Goal: Task Accomplishment & Management: Manage account settings

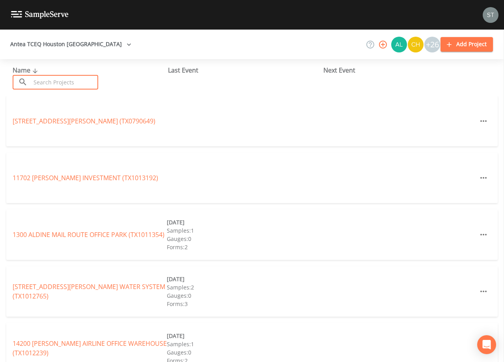
click at [84, 82] on input "text" at bounding box center [64, 82] width 67 height 15
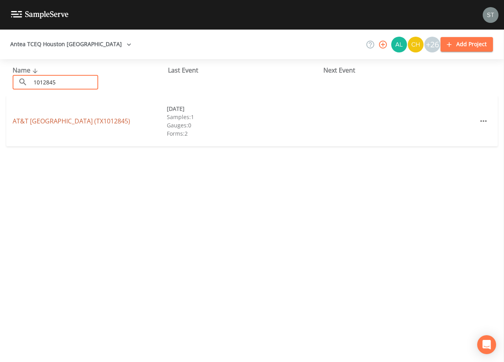
type input "1012845"
click at [80, 124] on link "AT&T [GEOGRAPHIC_DATA] (TX1012845)" at bounding box center [72, 121] width 118 height 9
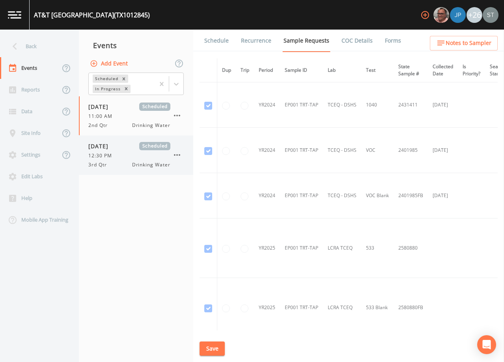
click at [129, 160] on div "[DATE] Scheduled 12:30 PM 3rd Qtr Drinking Water" at bounding box center [129, 155] width 82 height 26
click at [214, 36] on link "Schedule" at bounding box center [216, 41] width 27 height 22
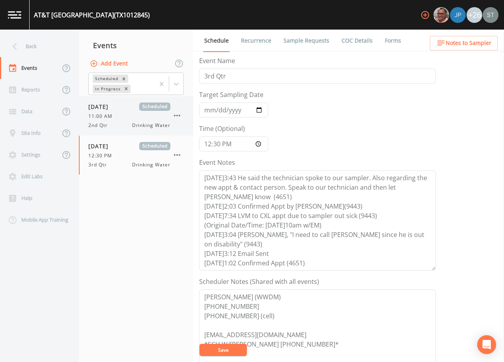
click at [115, 118] on span "11:00 AM" at bounding box center [102, 116] width 29 height 7
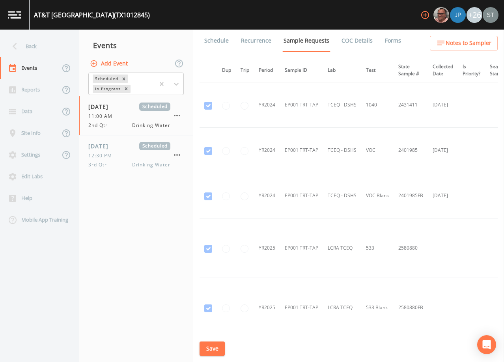
click at [210, 43] on link "Schedule" at bounding box center [216, 41] width 27 height 22
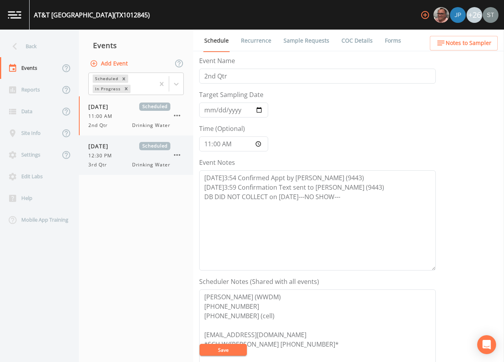
click at [127, 159] on div "12:30 PM" at bounding box center [129, 155] width 82 height 7
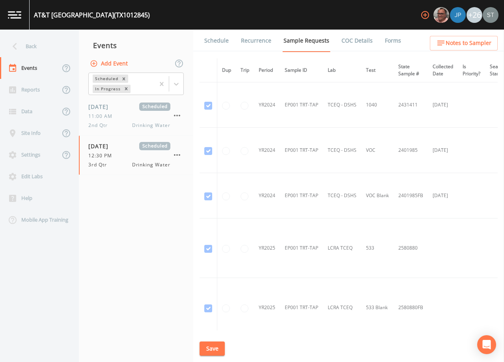
click at [222, 42] on link "Schedule" at bounding box center [216, 41] width 27 height 22
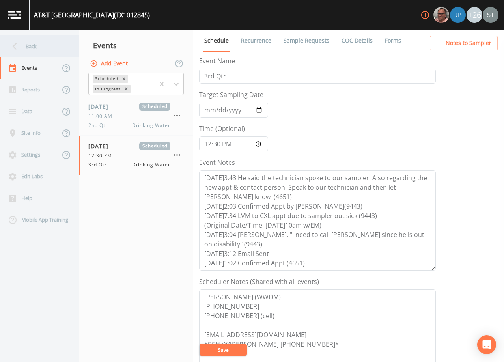
click at [30, 45] on div "Back" at bounding box center [35, 47] width 71 height 22
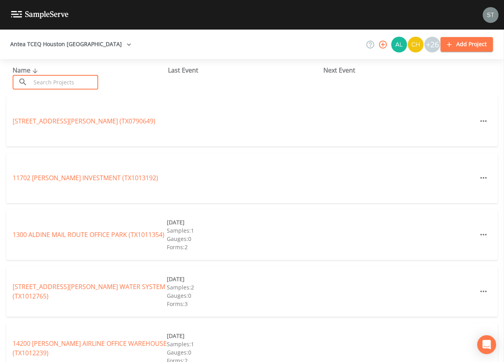
click at [62, 86] on input "text" at bounding box center [64, 82] width 67 height 15
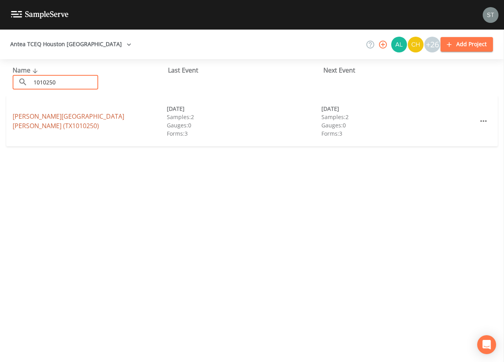
type input "1010250"
click at [37, 120] on link "[PERSON_NAME][GEOGRAPHIC_DATA][PERSON_NAME] (TX1010250)" at bounding box center [69, 121] width 112 height 18
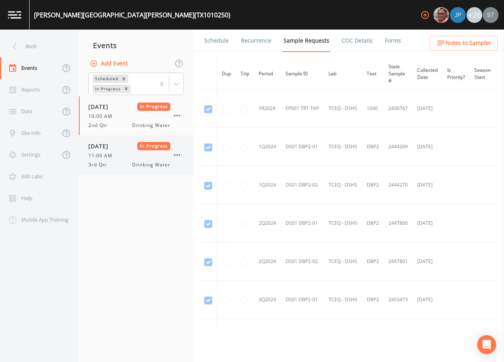
click at [112, 159] on div "[DATE] In Progress 11:00 AM 3rd Qtr Drinking Water" at bounding box center [129, 155] width 82 height 26
click at [388, 37] on link "Forms" at bounding box center [393, 41] width 19 height 22
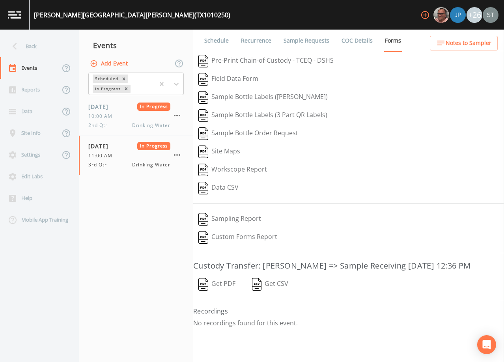
click at [224, 294] on button "Get PDF" at bounding box center [216, 284] width 47 height 18
click at [31, 47] on div "Back" at bounding box center [35, 47] width 71 height 22
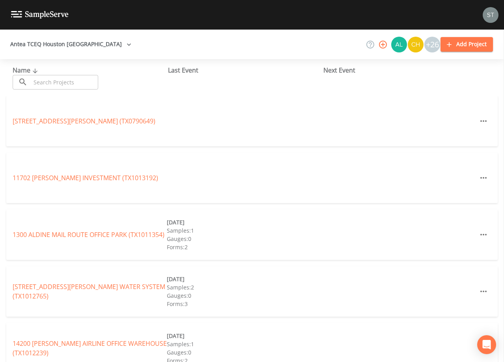
drag, startPoint x: 60, startPoint y: 80, endPoint x: 61, endPoint y: 76, distance: 4.0
click at [60, 80] on input "text" at bounding box center [64, 82] width 67 height 15
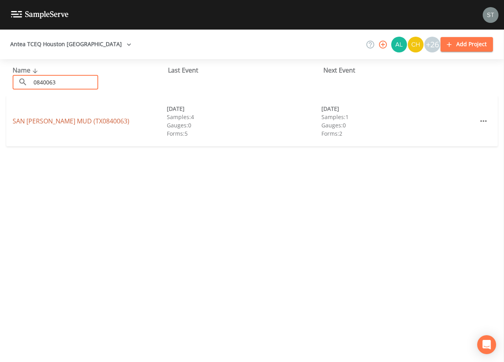
type input "0840063"
click at [73, 124] on link "[GEOGRAPHIC_DATA][PERSON_NAME] (TX0840063)" at bounding box center [71, 121] width 117 height 9
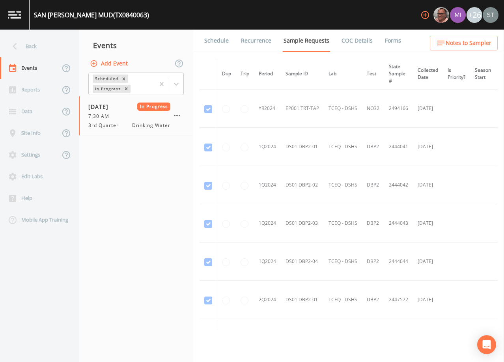
click at [390, 38] on link "Forms" at bounding box center [393, 41] width 19 height 22
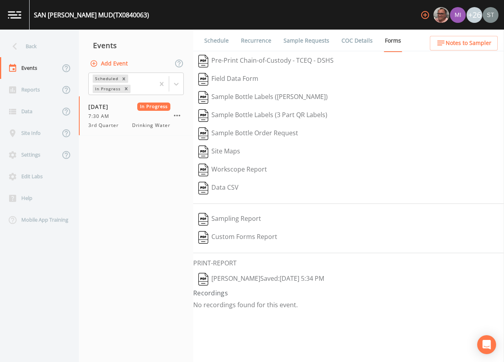
click at [255, 277] on button "[PERSON_NAME]  Saved: [DATE] 5:34 PM" at bounding box center [261, 279] width 136 height 18
click at [32, 54] on div "Back" at bounding box center [35, 47] width 71 height 22
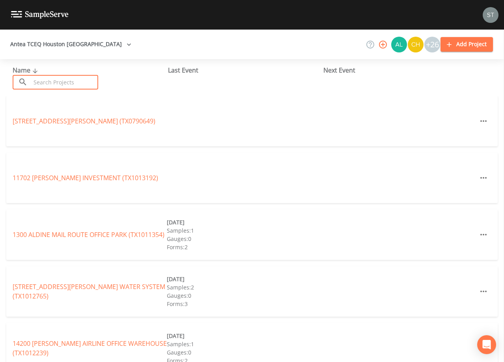
click at [60, 82] on input "text" at bounding box center [64, 82] width 67 height 15
type input "0"
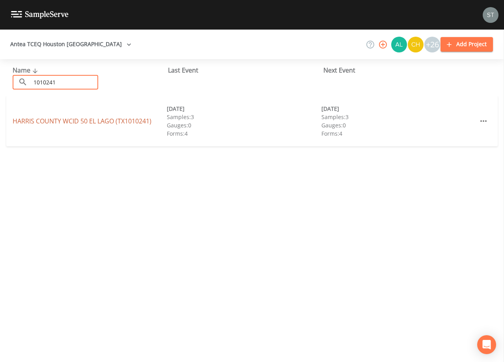
type input "1010241"
click at [88, 121] on link "HARRIS COUNTY WCID [GEOGRAPHIC_DATA])" at bounding box center [82, 121] width 139 height 9
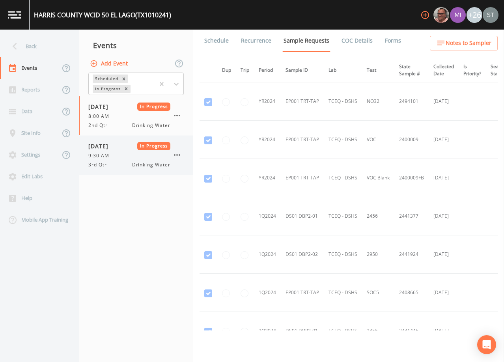
click at [136, 153] on div "9:30 AM" at bounding box center [129, 155] width 82 height 7
click at [470, 42] on span "Notes to Sampler" at bounding box center [469, 43] width 46 height 10
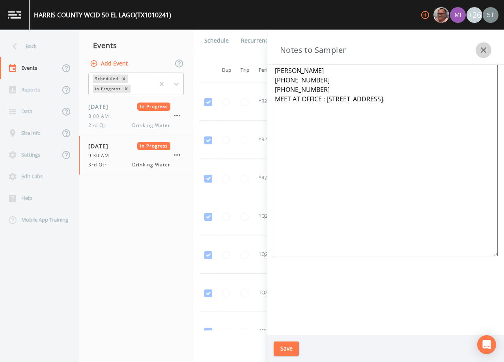
click at [491, 53] on button "button" at bounding box center [484, 50] width 16 height 16
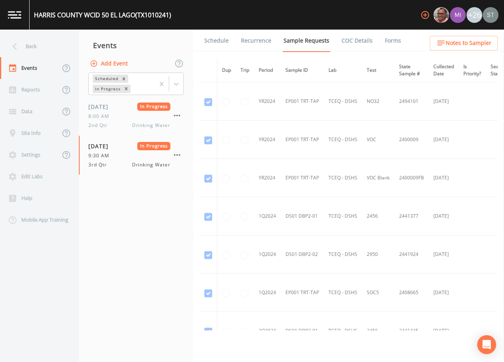
click at [396, 41] on link "Forms" at bounding box center [393, 41] width 19 height 22
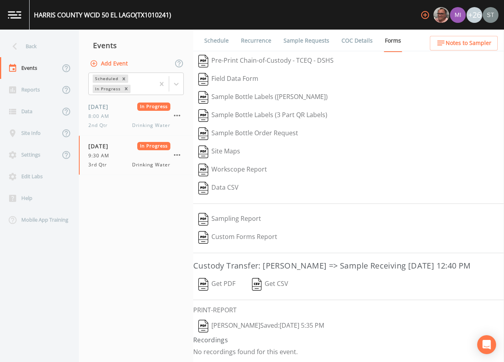
click at [244, 335] on button "[PERSON_NAME]  Saved: [DATE] 5:35 PM" at bounding box center [261, 326] width 136 height 18
click at [223, 294] on button "Get PDF" at bounding box center [216, 284] width 47 height 18
click at [38, 49] on div "Back" at bounding box center [35, 47] width 71 height 22
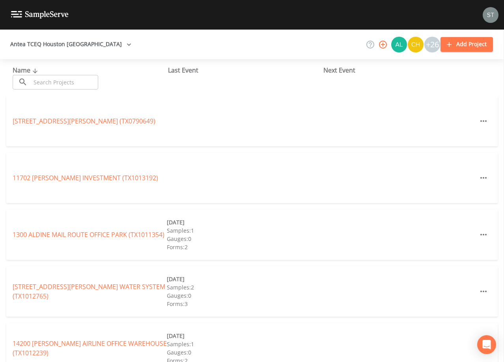
drag, startPoint x: 64, startPoint y: 85, endPoint x: 67, endPoint y: 77, distance: 8.2
click at [67, 78] on input "text" at bounding box center [64, 82] width 67 height 15
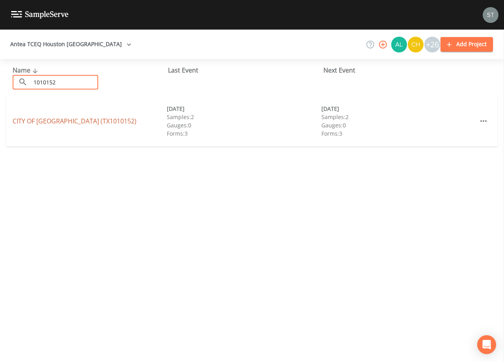
type input "1010152"
click at [78, 121] on link "[GEOGRAPHIC_DATA] (TX1010152)" at bounding box center [75, 121] width 124 height 9
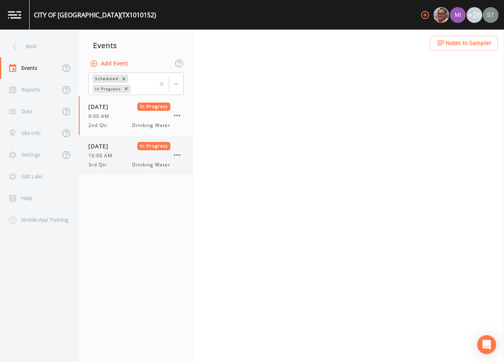
click at [120, 154] on div "10:00 AM" at bounding box center [129, 155] width 82 height 7
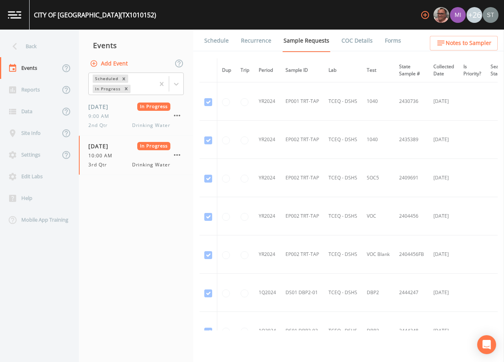
click at [388, 43] on link "Forms" at bounding box center [393, 41] width 19 height 22
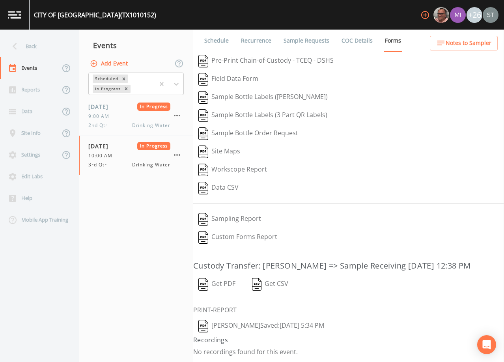
click at [224, 294] on button "Get PDF" at bounding box center [216, 284] width 47 height 18
click at [246, 335] on button "[PERSON_NAME]  Saved: [DATE] 5:34 PM" at bounding box center [261, 326] width 136 height 18
click at [48, 47] on div "Back" at bounding box center [35, 47] width 71 height 22
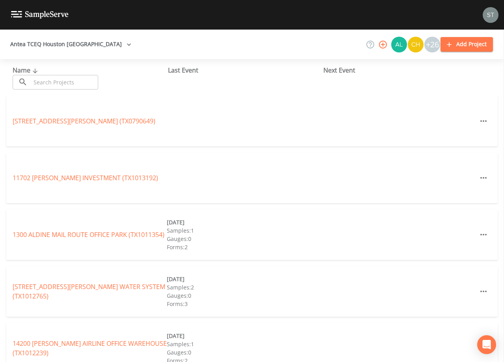
click at [58, 78] on input "text" at bounding box center [64, 82] width 67 height 15
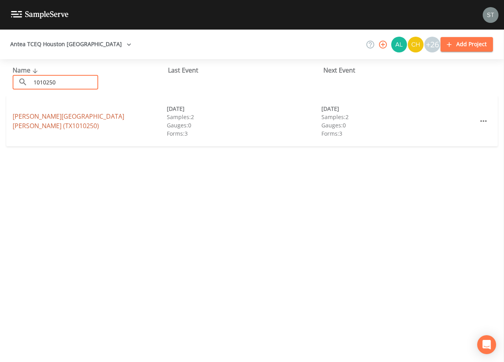
type input "1010250"
click at [32, 120] on link "[PERSON_NAME][GEOGRAPHIC_DATA][PERSON_NAME] (TX1010250)" at bounding box center [69, 121] width 112 height 18
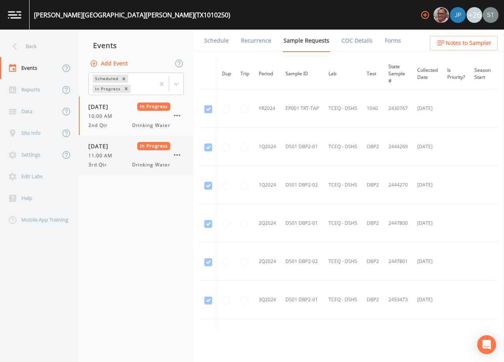
click at [117, 156] on div "11:00 AM" at bounding box center [129, 155] width 82 height 7
click at [384, 39] on link "Forms" at bounding box center [393, 41] width 19 height 22
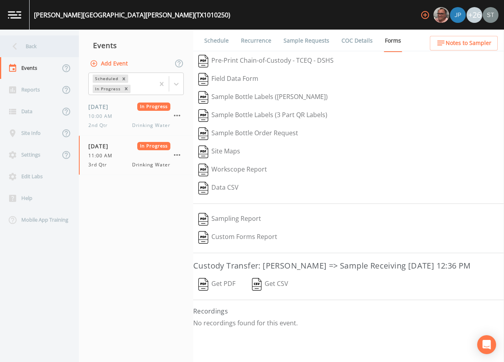
click at [38, 48] on div "Back" at bounding box center [35, 47] width 71 height 22
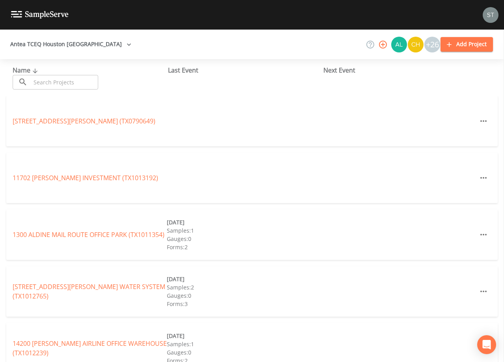
click at [59, 84] on input "text" at bounding box center [64, 82] width 67 height 15
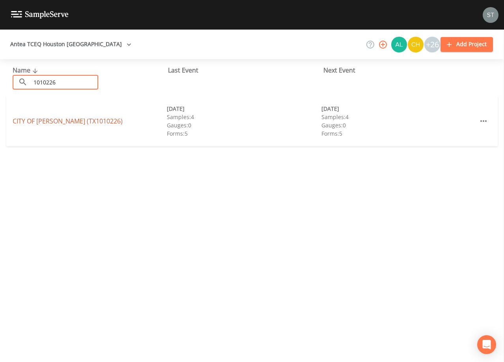
type input "1010226"
click at [82, 122] on link "CITY OF [GEOGRAPHIC_DATA] (TX1010226)" at bounding box center [68, 121] width 110 height 9
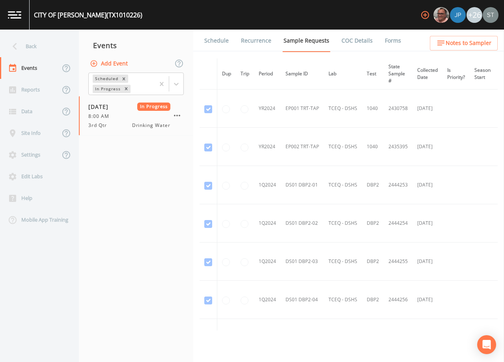
click at [388, 39] on link "Forms" at bounding box center [393, 41] width 19 height 22
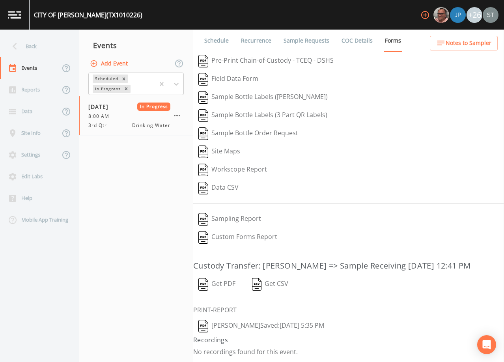
scroll to position [13, 0]
click at [227, 283] on button "Get PDF" at bounding box center [216, 284] width 47 height 18
click at [249, 326] on button "[PERSON_NAME]  Saved: [DATE] 5:35 PM" at bounding box center [261, 326] width 136 height 18
click at [31, 45] on div "Back" at bounding box center [35, 47] width 71 height 22
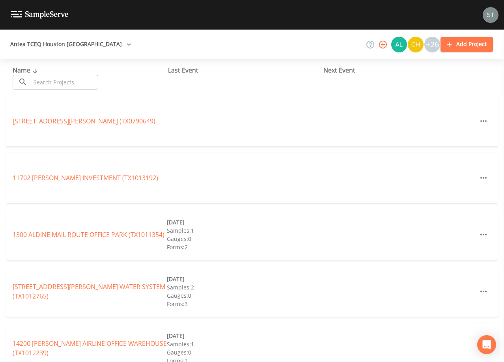
click at [58, 79] on input "text" at bounding box center [64, 82] width 67 height 15
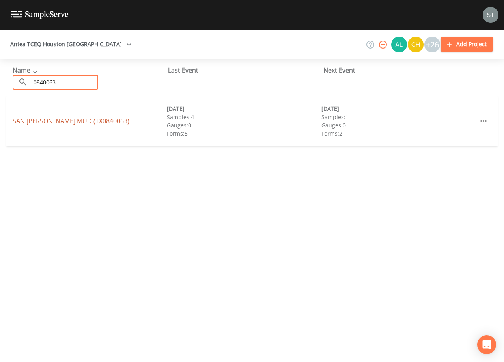
type input "0840063"
click at [76, 122] on link "[GEOGRAPHIC_DATA][PERSON_NAME] (TX0840063)" at bounding box center [71, 121] width 117 height 9
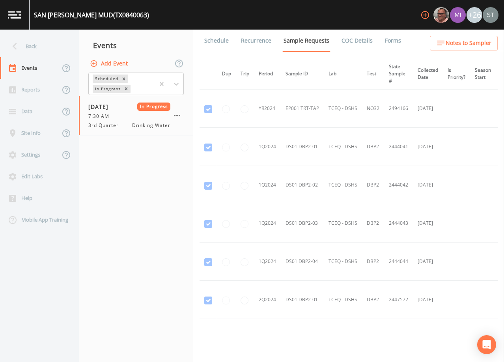
click at [387, 39] on link "Forms" at bounding box center [393, 41] width 19 height 22
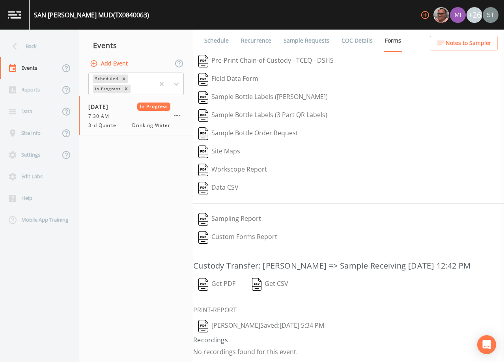
scroll to position [13, 0]
click at [221, 285] on button "Get PDF" at bounding box center [216, 284] width 47 height 18
click at [36, 47] on div "Back" at bounding box center [35, 47] width 71 height 22
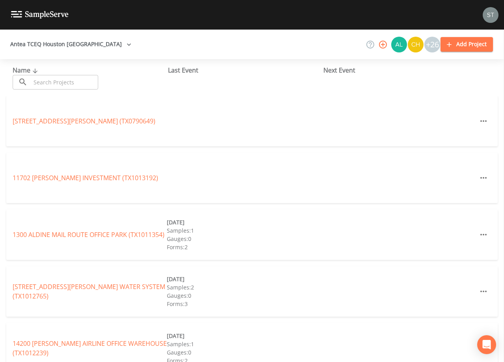
click at [56, 81] on input "text" at bounding box center [64, 82] width 67 height 15
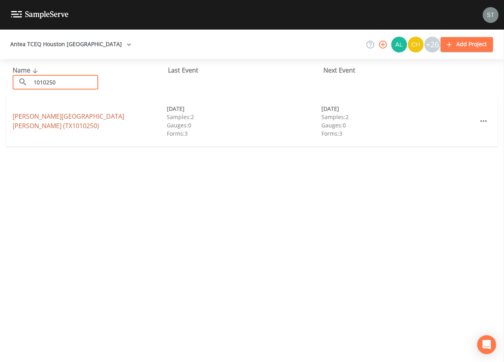
type input "1010250"
click at [88, 120] on link "[PERSON_NAME][GEOGRAPHIC_DATA][PERSON_NAME] (TX1010250)" at bounding box center [69, 121] width 112 height 18
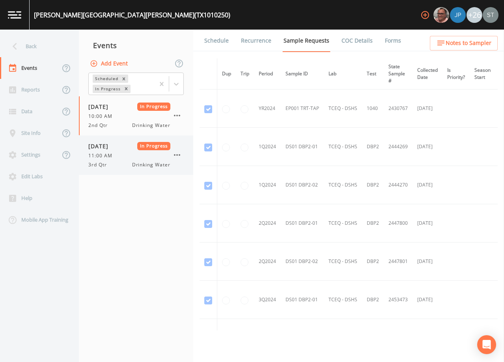
click at [126, 151] on div "[DATE] In Progress 11:00 AM 3rd Qtr Drinking Water" at bounding box center [129, 155] width 82 height 26
drag, startPoint x: 392, startPoint y: 44, endPoint x: 394, endPoint y: 40, distance: 4.1
click at [392, 43] on link "Forms" at bounding box center [393, 41] width 19 height 22
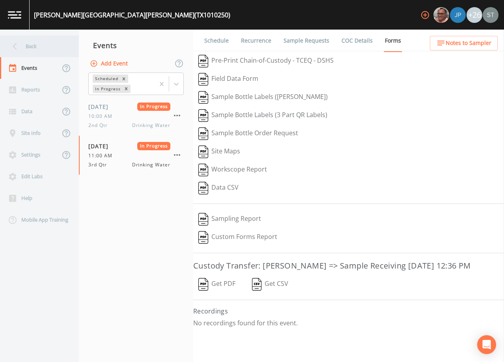
click at [49, 54] on div "Back" at bounding box center [35, 47] width 71 height 22
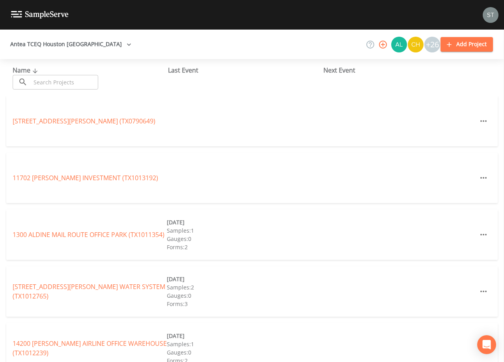
click at [60, 82] on input "text" at bounding box center [64, 82] width 67 height 15
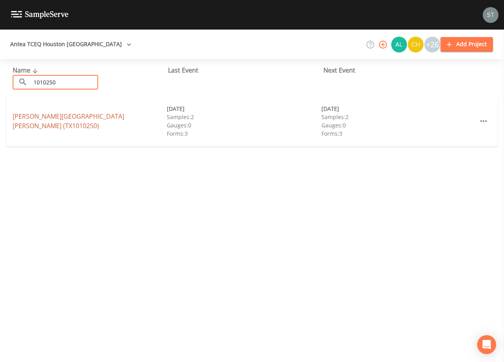
type input "1010250"
click at [42, 121] on link "[PERSON_NAME][GEOGRAPHIC_DATA][PERSON_NAME] (TX1010250)" at bounding box center [69, 121] width 112 height 18
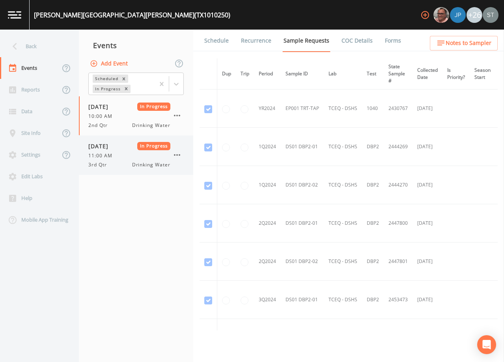
click at [132, 152] on div "[DATE] In Progress 11:00 AM 3rd Qtr Drinking Water" at bounding box center [129, 155] width 82 height 26
click at [129, 123] on div "2nd Qtr Drinking Water" at bounding box center [129, 125] width 82 height 7
click at [114, 150] on span "[DATE]" at bounding box center [101, 146] width 26 height 8
click at [384, 41] on link "Forms" at bounding box center [393, 41] width 19 height 22
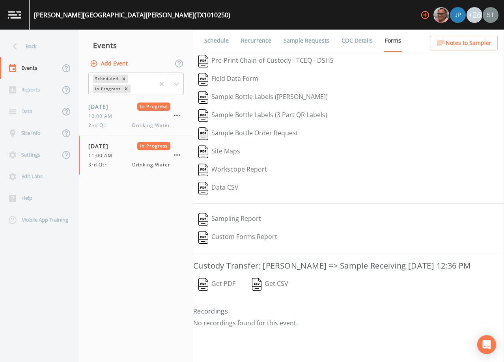
click at [359, 45] on link "COC Details" at bounding box center [358, 41] width 34 height 22
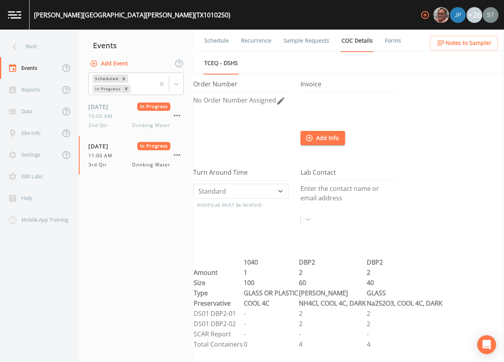
click at [388, 43] on link "Forms" at bounding box center [393, 41] width 19 height 22
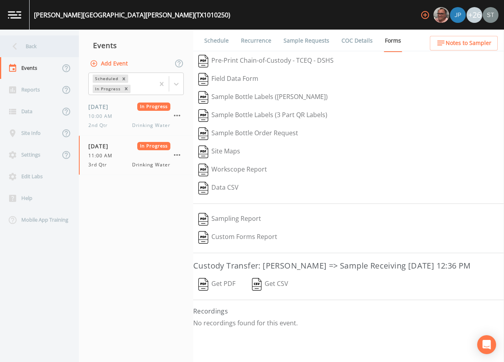
click at [43, 52] on div "Back" at bounding box center [35, 47] width 71 height 22
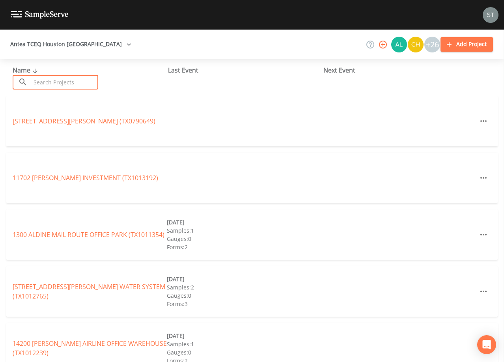
click at [50, 82] on input "text" at bounding box center [64, 82] width 67 height 15
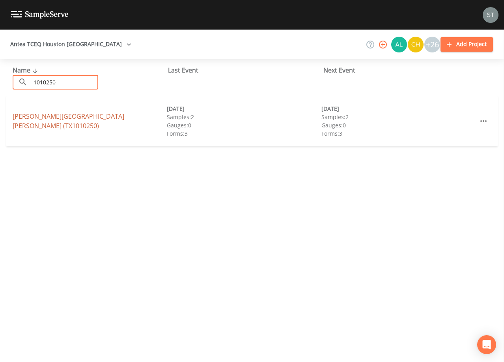
type input "1010250"
click at [28, 120] on link "[PERSON_NAME][GEOGRAPHIC_DATA][PERSON_NAME] (TX1010250)" at bounding box center [69, 121] width 112 height 18
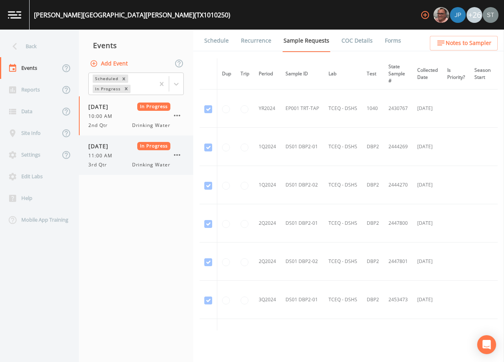
click at [108, 153] on span "11:00 AM" at bounding box center [102, 155] width 29 height 7
click at [393, 43] on link "Forms" at bounding box center [393, 41] width 19 height 22
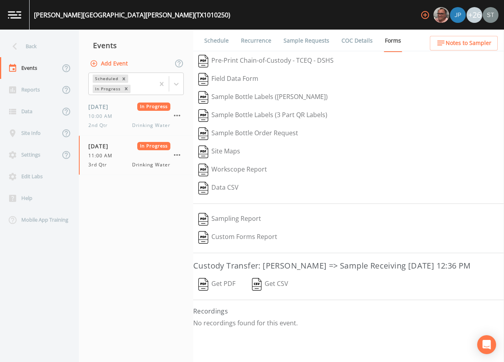
click at [32, 49] on div "Back" at bounding box center [35, 47] width 71 height 22
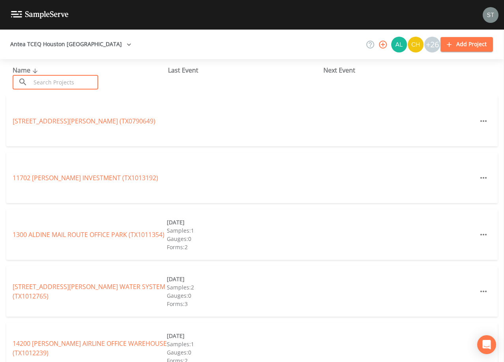
click at [65, 82] on input "text" at bounding box center [64, 82] width 67 height 15
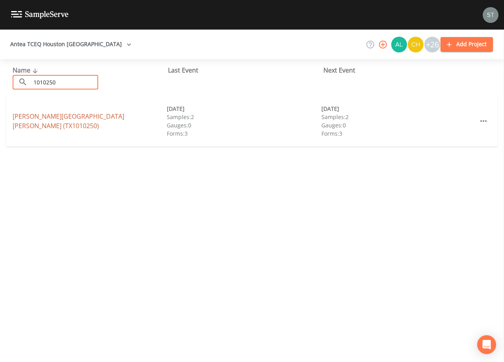
type input "1010250"
click at [30, 120] on link "[PERSON_NAME][GEOGRAPHIC_DATA][PERSON_NAME] (TX1010250)" at bounding box center [69, 121] width 112 height 18
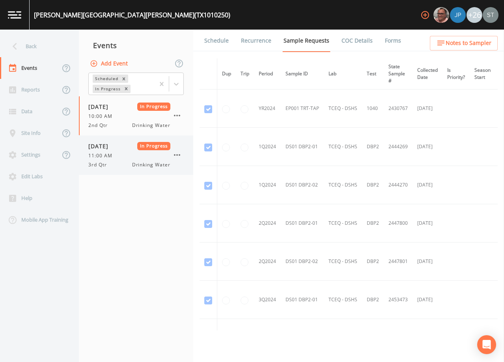
click at [121, 151] on div "[DATE] In Progress 11:00 AM 3rd Qtr Drinking Water" at bounding box center [129, 155] width 82 height 26
click at [386, 43] on link "Forms" at bounding box center [393, 41] width 19 height 22
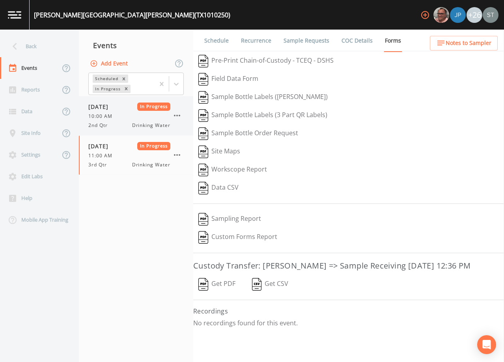
click at [118, 111] on div "[DATE] In Progress 10:00 AM 2nd Qtr Drinking Water" at bounding box center [129, 116] width 82 height 26
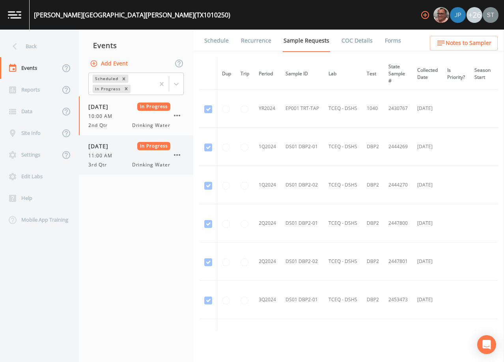
click at [120, 152] on div "11:00 AM" at bounding box center [129, 155] width 82 height 7
click at [392, 39] on link "Forms" at bounding box center [393, 41] width 19 height 22
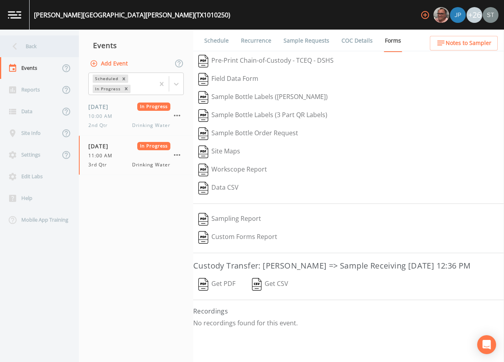
click at [33, 44] on div "Back" at bounding box center [35, 47] width 71 height 22
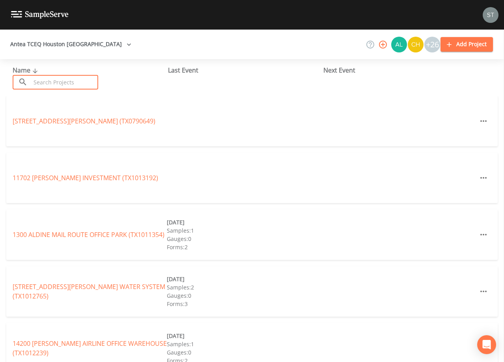
click at [54, 82] on input "text" at bounding box center [64, 82] width 67 height 15
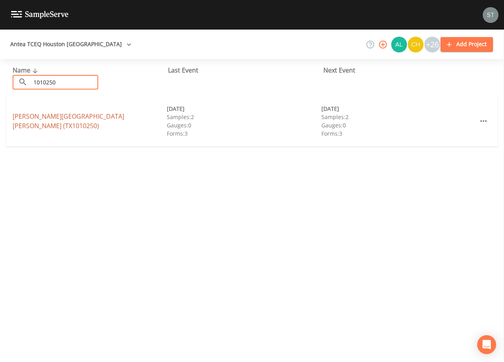
type input "1010250"
click at [31, 122] on link "[PERSON_NAME][GEOGRAPHIC_DATA][PERSON_NAME] (TX1010250)" at bounding box center [69, 121] width 112 height 18
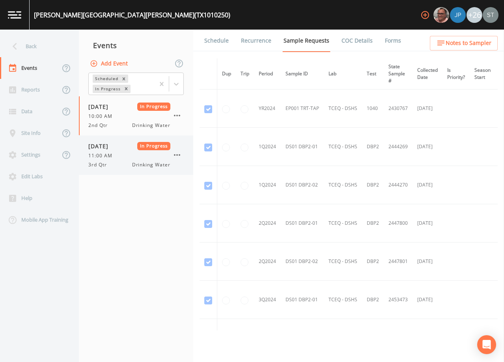
click at [120, 157] on div "11:00 AM" at bounding box center [129, 155] width 82 height 7
click at [388, 45] on link "Forms" at bounding box center [393, 41] width 19 height 22
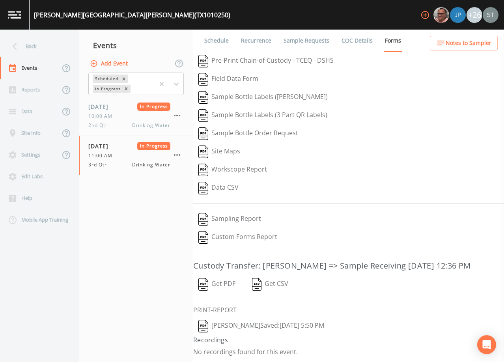
click at [254, 335] on button "[PERSON_NAME]  Saved: [DATE] 5:50 PM" at bounding box center [261, 326] width 136 height 18
click at [38, 49] on div "Back" at bounding box center [35, 47] width 71 height 22
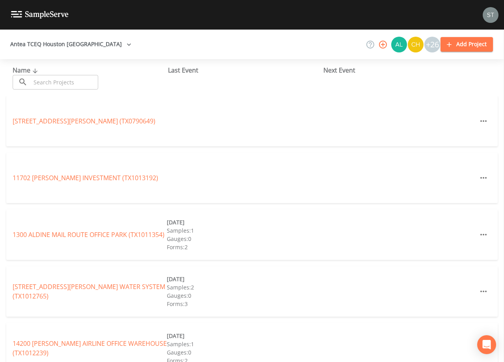
click at [63, 83] on input "text" at bounding box center [64, 82] width 67 height 15
drag, startPoint x: 87, startPoint y: 81, endPoint x: 89, endPoint y: 77, distance: 4.1
click at [86, 80] on input "text" at bounding box center [64, 82] width 67 height 15
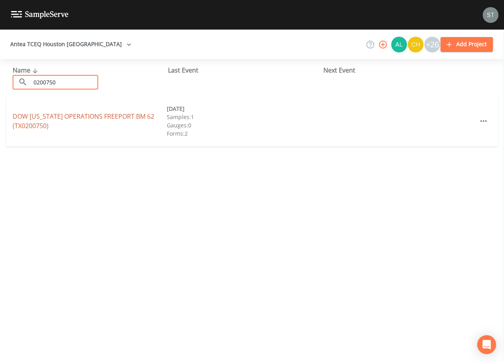
type input "0200750"
click at [137, 118] on link "DOW [US_STATE] OPERATIONS FREEPORT BM 62 (TX0200750)" at bounding box center [84, 121] width 142 height 18
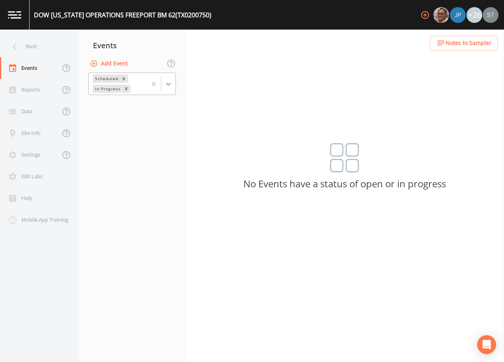
click at [169, 88] on div at bounding box center [168, 84] width 14 height 14
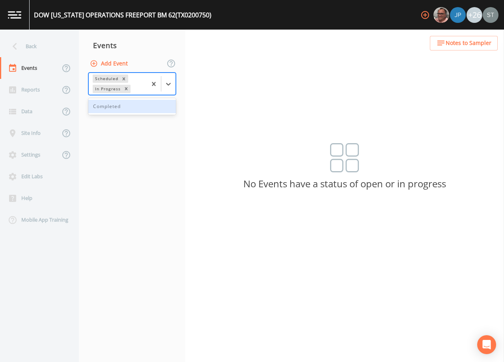
click at [141, 108] on div "Completed" at bounding box center [132, 106] width 88 height 13
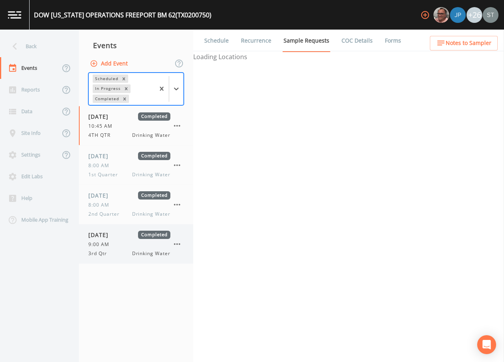
click at [129, 247] on div "9:00 AM" at bounding box center [129, 244] width 82 height 7
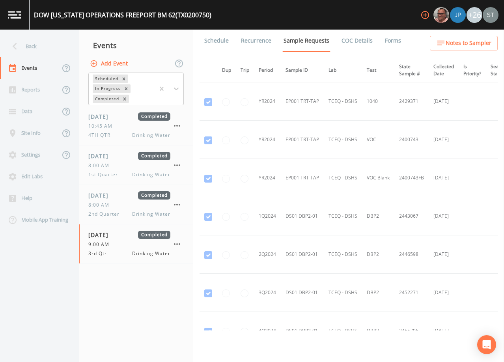
click at [389, 43] on link "Forms" at bounding box center [393, 41] width 19 height 22
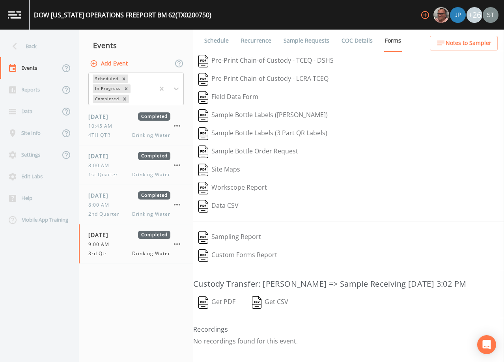
click at [231, 302] on button "Get PDF" at bounding box center [216, 303] width 47 height 18
click at [39, 45] on div "Back" at bounding box center [35, 47] width 71 height 22
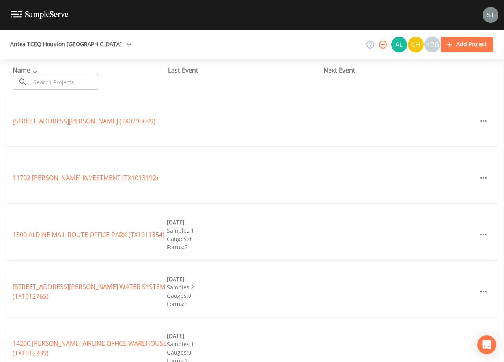
click at [67, 79] on input "text" at bounding box center [64, 82] width 67 height 15
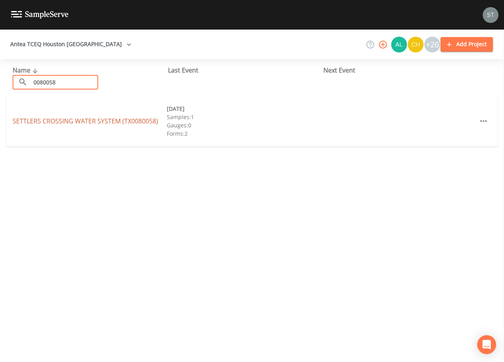
type input "0080058"
click at [98, 120] on link "SETTLERS CROSSING WATER SYSTEM (TX0080058)" at bounding box center [86, 121] width 146 height 9
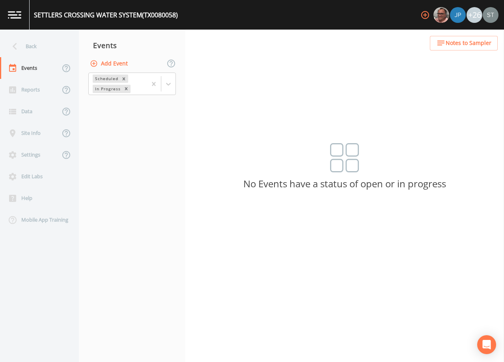
click at [120, 64] on button "Add Event" at bounding box center [109, 63] width 43 height 15
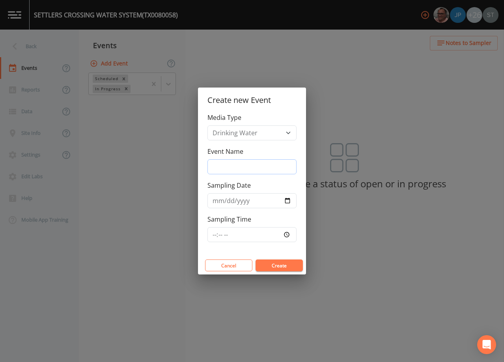
click at [248, 167] on input "Event Name" at bounding box center [252, 166] width 89 height 15
type input "3rd Qtr"
click at [214, 203] on input "Sampling Date" at bounding box center [252, 200] width 89 height 15
type input "[DATE]"
type input "08:30"
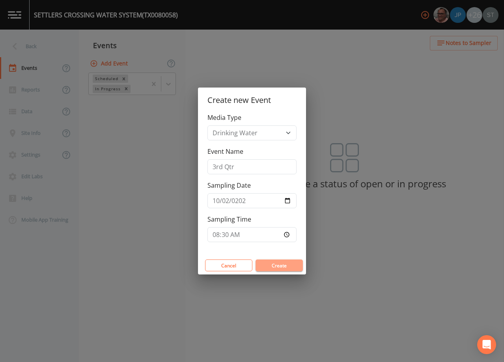
click at [287, 260] on button "Create" at bounding box center [279, 266] width 47 height 12
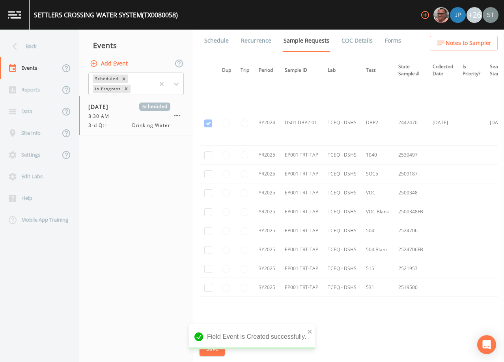
scroll to position [434, 0]
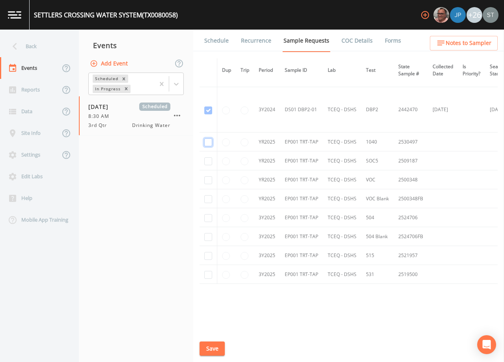
click at [211, 143] on input "checkbox" at bounding box center [208, 143] width 8 height 8
checkbox input "true"
click at [212, 164] on input "checkbox" at bounding box center [208, 161] width 8 height 8
checkbox input "true"
click at [210, 182] on input "checkbox" at bounding box center [208, 180] width 8 height 8
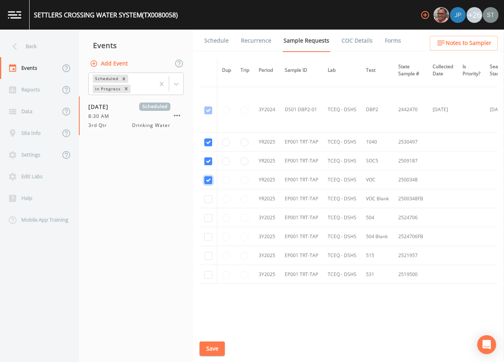
checkbox input "true"
click at [210, 198] on input "checkbox" at bounding box center [208, 199] width 8 height 8
checkbox input "true"
click at [210, 219] on input "checkbox" at bounding box center [208, 218] width 8 height 8
checkbox input "true"
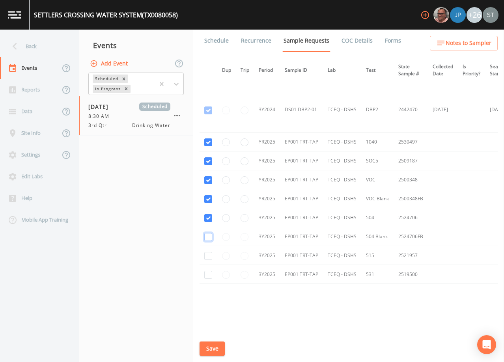
click at [209, 240] on input "checkbox" at bounding box center [208, 237] width 8 height 8
checkbox input "true"
click at [209, 257] on input "checkbox" at bounding box center [208, 256] width 8 height 8
checkbox input "true"
click at [208, 277] on input "checkbox" at bounding box center [208, 275] width 8 height 8
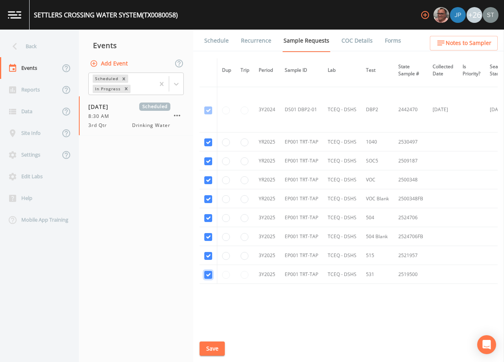
checkbox input "true"
click at [210, 350] on button "Save" at bounding box center [212, 349] width 25 height 15
click at [217, 344] on button "Save" at bounding box center [212, 349] width 25 height 15
click at [216, 41] on link "Schedule" at bounding box center [216, 41] width 27 height 22
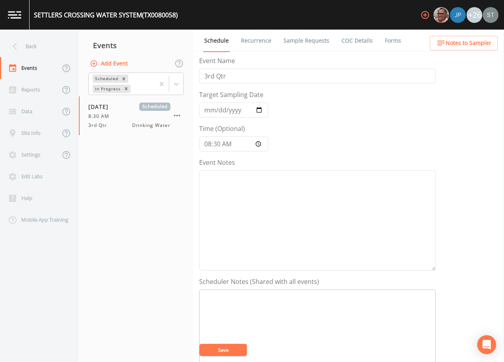
click at [324, 312] on textarea "Event Notes" at bounding box center [317, 340] width 237 height 100
click at [44, 52] on div "Back" at bounding box center [35, 47] width 71 height 22
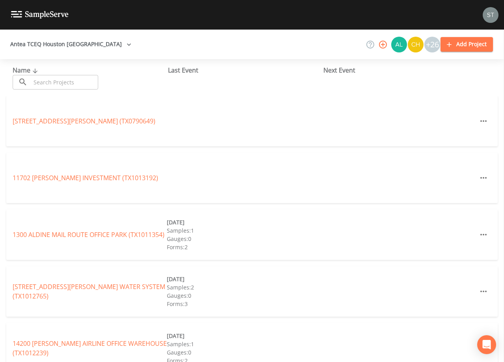
click at [65, 82] on input "text" at bounding box center [64, 82] width 67 height 15
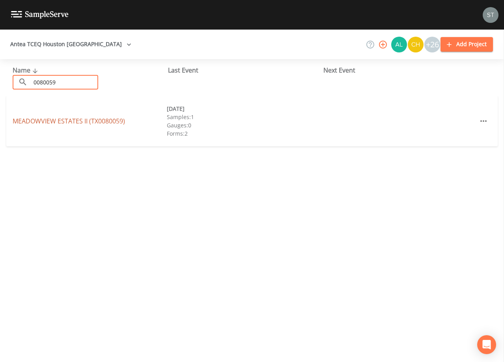
type input "0080059"
click at [103, 120] on link "[GEOGRAPHIC_DATA] (TX0080059)" at bounding box center [69, 121] width 112 height 9
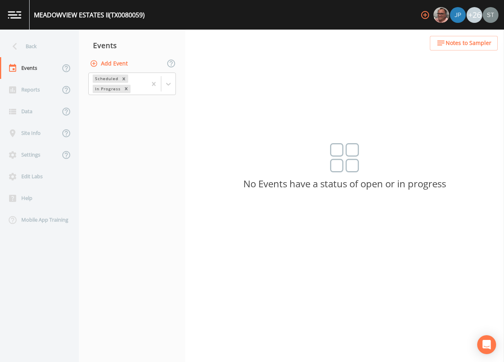
click at [118, 65] on button "Add Event" at bounding box center [109, 63] width 43 height 15
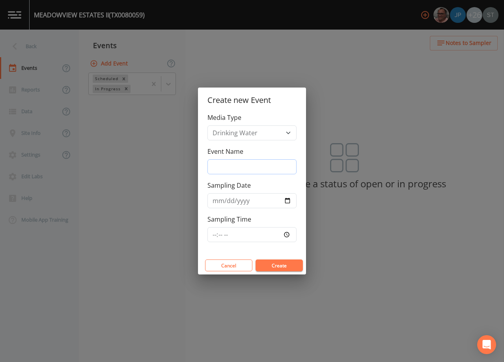
click at [236, 167] on input "Event Name" at bounding box center [252, 166] width 89 height 15
type input "3rd Qtr"
click at [216, 202] on input "Sampling Date" at bounding box center [252, 200] width 89 height 15
type input "[DATE]"
type input "08:30"
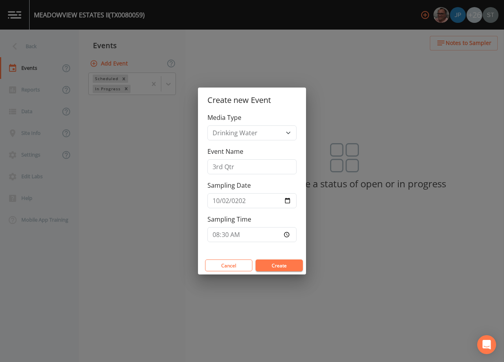
click at [283, 266] on button "Create" at bounding box center [279, 266] width 47 height 12
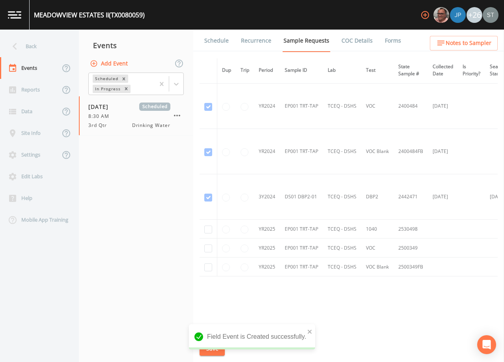
scroll to position [313, 0]
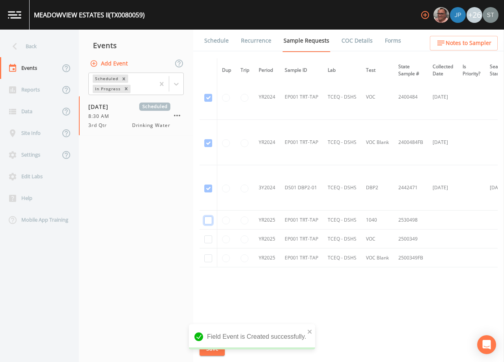
click at [211, 217] on input "checkbox" at bounding box center [208, 221] width 8 height 8
checkbox input "true"
click at [209, 236] on input "checkbox" at bounding box center [208, 240] width 8 height 8
checkbox input "true"
click at [210, 255] on input "checkbox" at bounding box center [208, 259] width 8 height 8
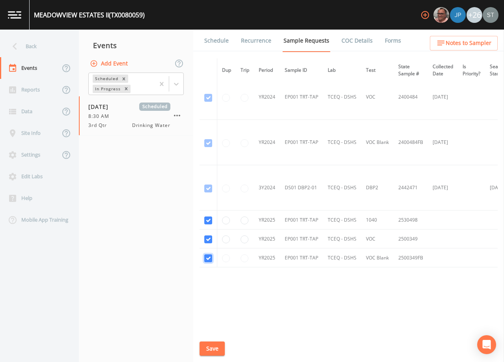
checkbox input "true"
click at [213, 350] on button "Save" at bounding box center [212, 349] width 25 height 15
click at [220, 39] on link "Schedule" at bounding box center [216, 41] width 27 height 22
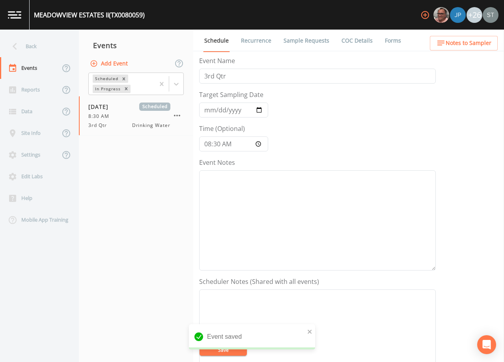
click at [477, 43] on span "Notes to Sampler" at bounding box center [469, 43] width 46 height 10
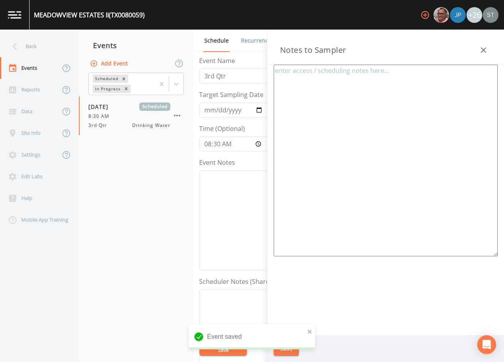
click at [480, 47] on icon "button" at bounding box center [483, 49] width 9 height 9
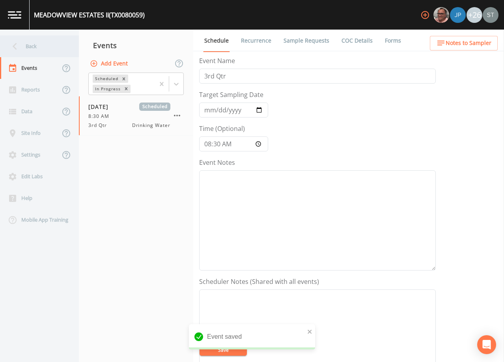
click at [28, 45] on div "Back" at bounding box center [35, 47] width 71 height 22
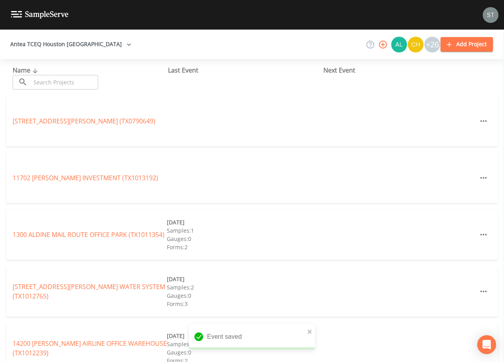
click at [60, 81] on input "text" at bounding box center [64, 82] width 67 height 15
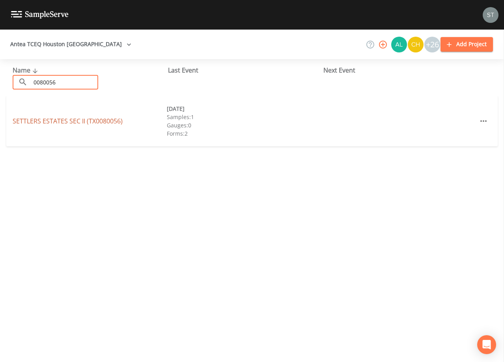
type input "0080056"
click at [100, 121] on link "SETTLERS ESTATES [GEOGRAPHIC_DATA] (TX0080056)" at bounding box center [68, 121] width 110 height 9
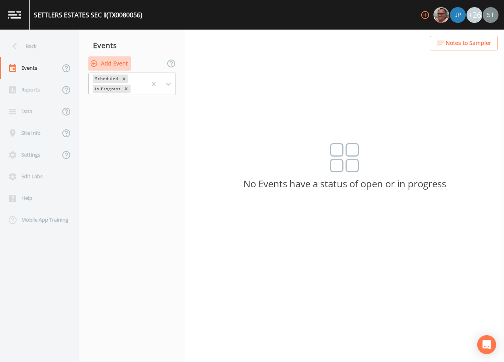
click at [118, 66] on button "Add Event" at bounding box center [109, 63] width 43 height 15
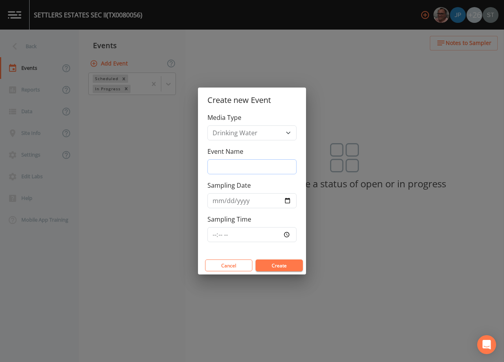
click at [244, 164] on input "Event Name" at bounding box center [252, 166] width 89 height 15
type input "3rd Qtr"
click at [217, 203] on input "Sampling Date" at bounding box center [252, 200] width 89 height 15
type input "[DATE]"
type input "08:30"
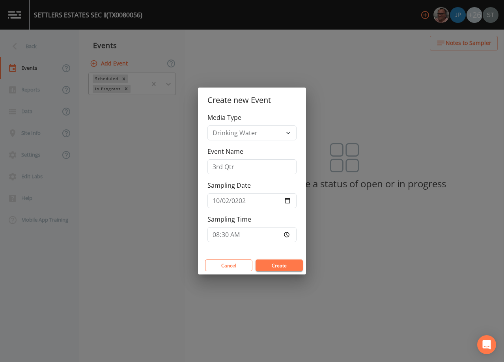
click at [290, 267] on button "Create" at bounding box center [279, 266] width 47 height 12
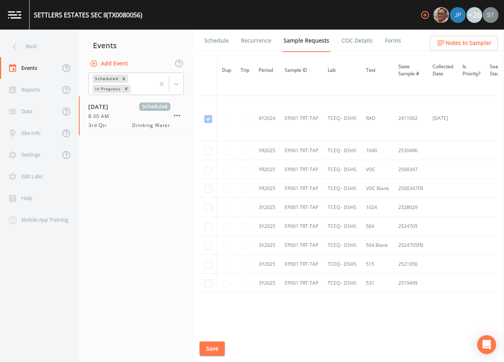
scroll to position [474, 0]
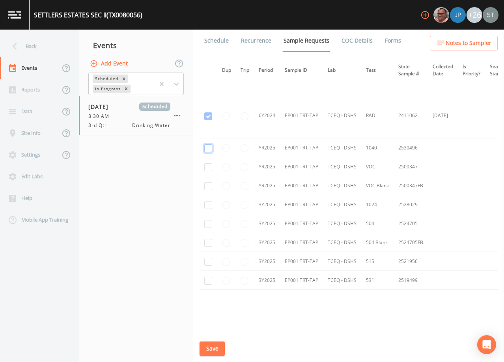
click at [210, 148] on input "checkbox" at bounding box center [208, 148] width 8 height 8
checkbox input "true"
click at [206, 170] on input "checkbox" at bounding box center [208, 167] width 8 height 8
checkbox input "true"
click at [206, 188] on input "checkbox" at bounding box center [208, 186] width 8 height 8
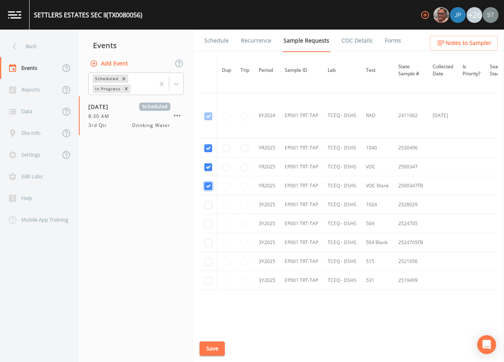
checkbox input "true"
click at [209, 207] on input "checkbox" at bounding box center [208, 205] width 8 height 8
checkbox input "true"
click at [209, 224] on input "checkbox" at bounding box center [208, 224] width 8 height 8
checkbox input "true"
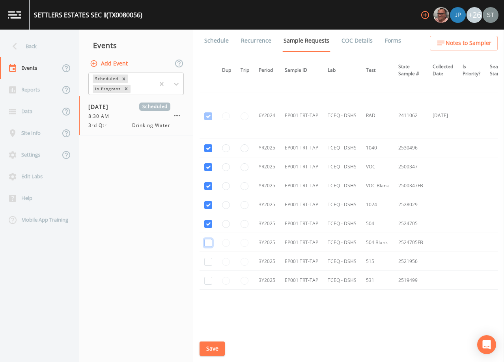
click at [210, 245] on input "checkbox" at bounding box center [208, 243] width 8 height 8
checkbox input "true"
click at [210, 261] on input "checkbox" at bounding box center [208, 262] width 8 height 8
checkbox input "true"
click at [209, 282] on input "checkbox" at bounding box center [208, 281] width 8 height 8
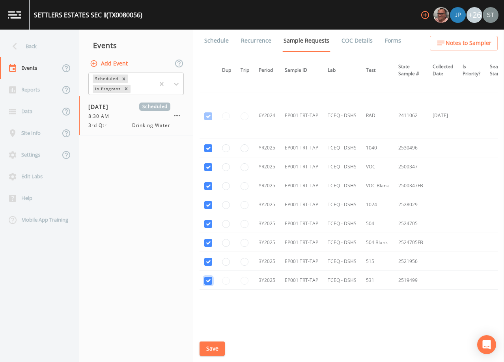
checkbox input "true"
drag, startPoint x: 212, startPoint y: 350, endPoint x: 243, endPoint y: 320, distance: 43.8
click at [212, 350] on button "Save" at bounding box center [212, 349] width 25 height 15
click at [217, 42] on link "Schedule" at bounding box center [216, 41] width 27 height 22
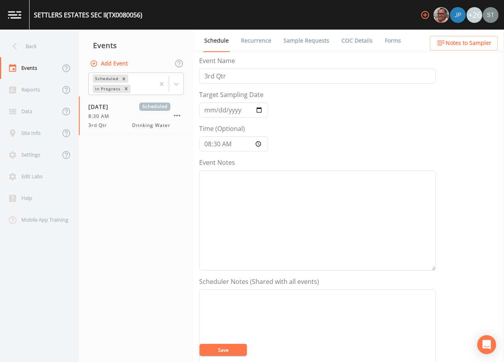
click at [478, 44] on span "Notes to Sampler" at bounding box center [469, 43] width 46 height 10
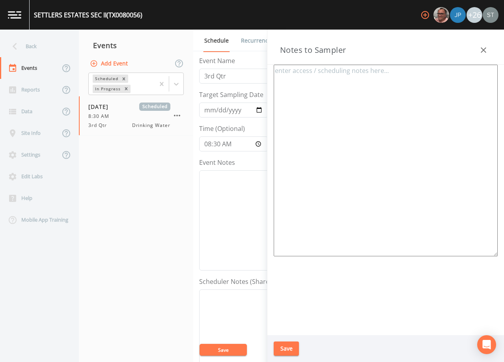
click at [484, 50] on icon "button" at bounding box center [484, 50] width 6 height 6
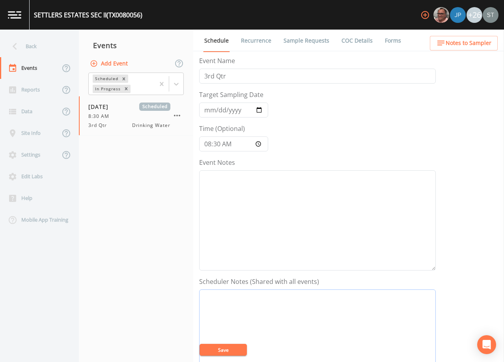
click at [334, 311] on textarea "Event Notes" at bounding box center [317, 340] width 237 height 100
paste textarea "[PERSON_NAME] (AGGREGATE WATER) [PHONE_NUMBER] [PHONE_NUMBER] [PERSON_NAME][EMA…"
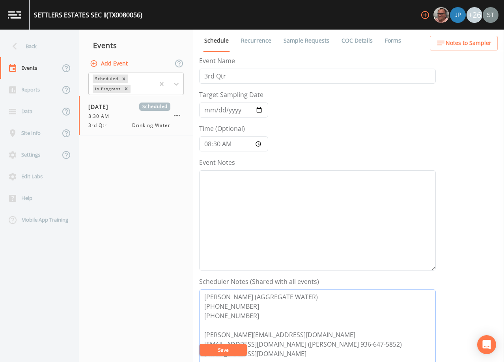
scroll to position [6, 0]
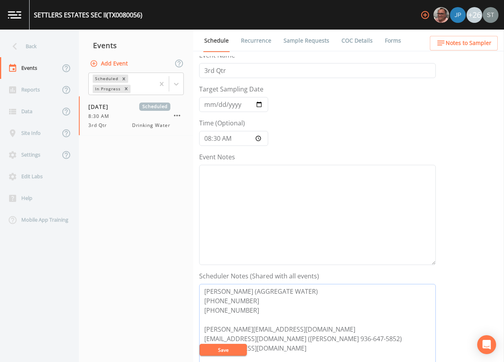
type textarea "[PERSON_NAME] (AGGREGATE WATER) [PHONE_NUMBER] [PHONE_NUMBER] [PERSON_NAME][EMA…"
click at [303, 197] on textarea "Event Notes" at bounding box center [317, 215] width 237 height 100
type textarea "9/26@"
click at [236, 348] on button "Save" at bounding box center [223, 350] width 47 height 12
click at [485, 45] on span "Notes to Sampler" at bounding box center [469, 43] width 46 height 10
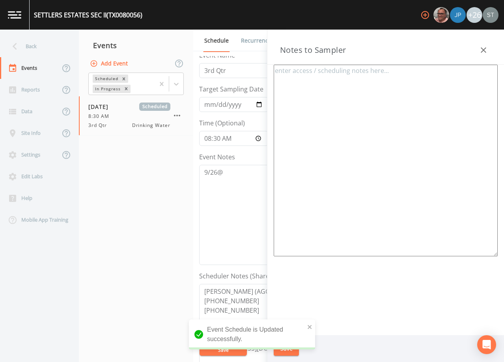
click at [418, 128] on textarea at bounding box center [386, 161] width 224 height 192
paste textarea "[PERSON_NAME] (AGGREGATE WATER) [PHONE_NUMBER] [PHONE_NUMBER]"
click at [287, 116] on textarea "[PERSON_NAME] (AGGREGATE WATER) [PHONE_NUMBER] [PHONE_NUMBER]" at bounding box center [386, 161] width 224 height 192
paste textarea "Meeting Location: (1 of 3 Total Systems) TX0080058 TX0080059 TX0080056"
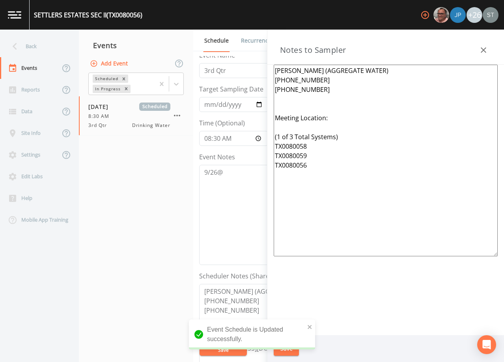
click at [294, 106] on textarea "[PERSON_NAME] (AGGREGATE WATER) [PHONE_NUMBER] [PHONE_NUMBER] Meeting Location:…" at bounding box center [386, 161] width 224 height 192
type textarea "[PERSON_NAME] (AGGREGATE WATER) [PHONE_NUMBER] [PHONE_NUMBER] Meeting Location:…"
click at [293, 345] on button "Save" at bounding box center [286, 349] width 25 height 15
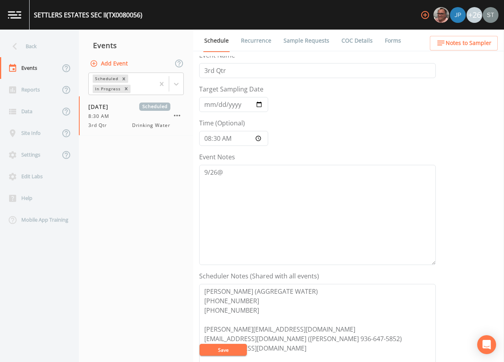
click at [483, 43] on span "Notes to Sampler" at bounding box center [469, 43] width 46 height 10
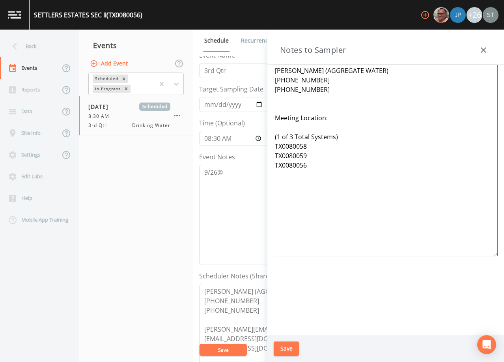
click at [486, 48] on icon "button" at bounding box center [484, 50] width 6 height 6
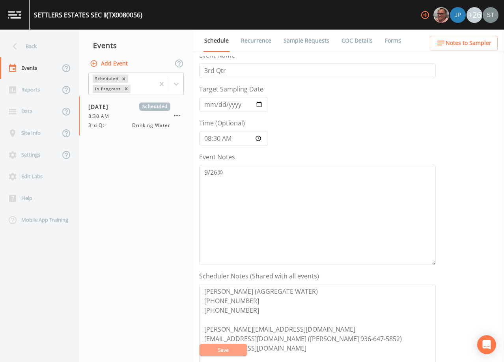
drag, startPoint x: 240, startPoint y: 353, endPoint x: 254, endPoint y: 254, distance: 99.7
click at [240, 352] on button "Save" at bounding box center [223, 350] width 47 height 12
click at [311, 37] on link "Sample Requests" at bounding box center [307, 41] width 48 height 22
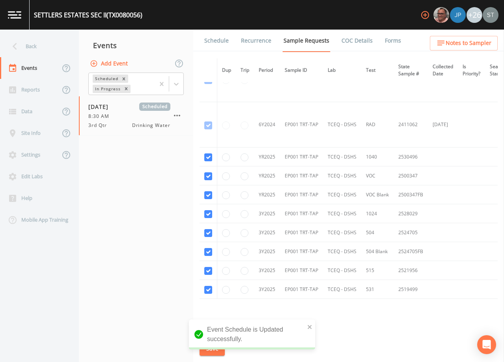
scroll to position [474, 0]
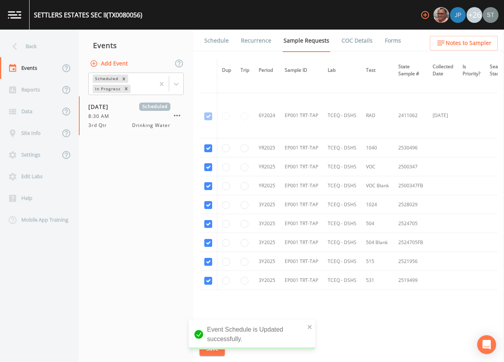
click at [221, 41] on link "Schedule" at bounding box center [216, 41] width 27 height 22
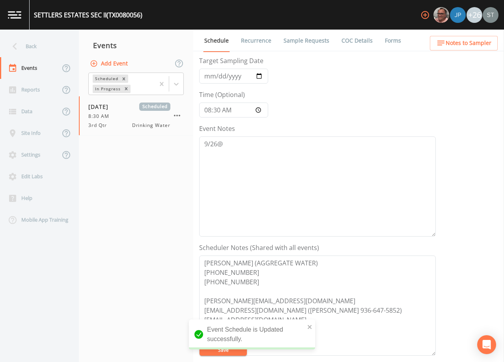
scroll to position [79, 0]
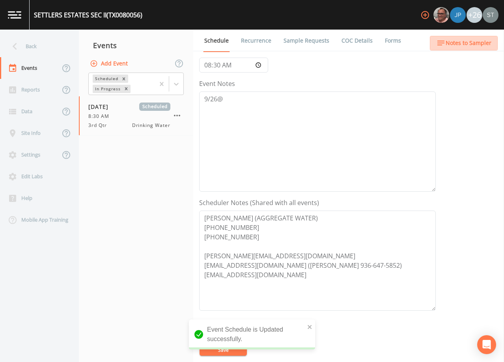
click at [481, 45] on span "Notes to Sampler" at bounding box center [469, 43] width 46 height 10
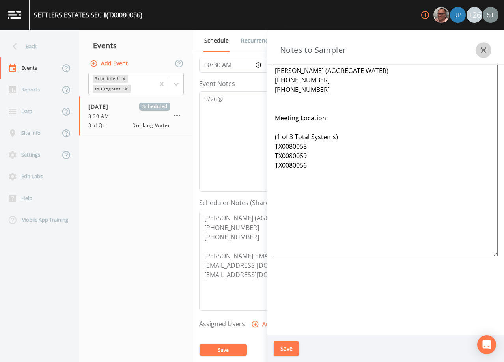
click at [485, 47] on icon "button" at bounding box center [483, 49] width 9 height 9
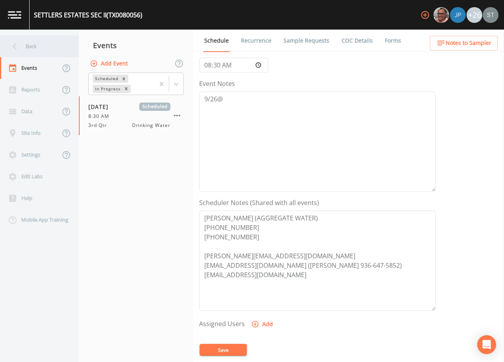
click at [42, 45] on div "Back" at bounding box center [35, 47] width 71 height 22
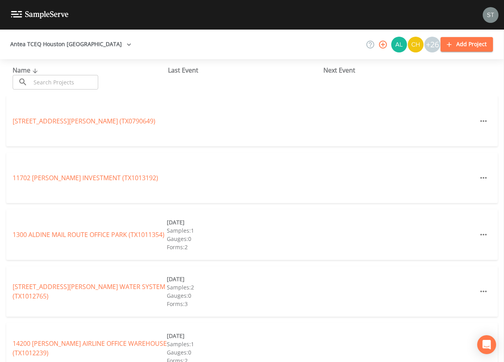
click at [64, 79] on input "text" at bounding box center [64, 82] width 67 height 15
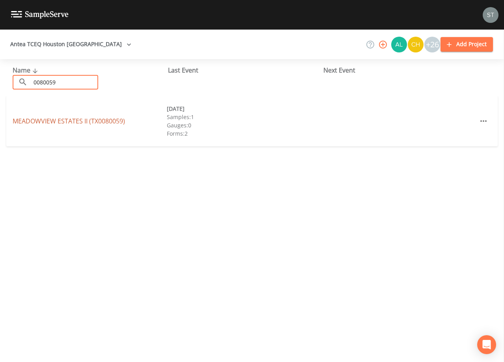
type input "0080059"
click at [111, 122] on link "[GEOGRAPHIC_DATA] (TX0080059)" at bounding box center [69, 121] width 112 height 9
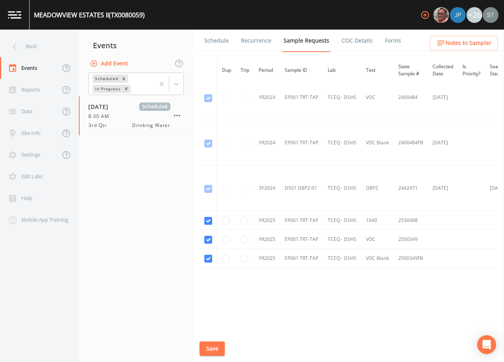
scroll to position [313, 0]
click at [219, 42] on link "Schedule" at bounding box center [216, 41] width 27 height 22
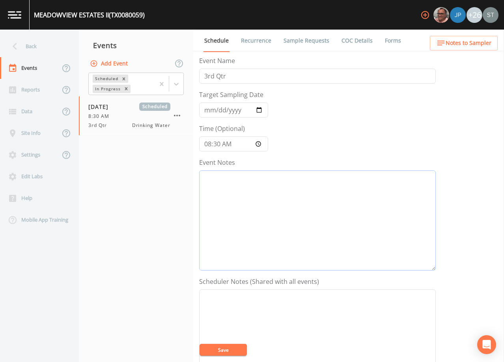
click at [276, 213] on textarea "Event Notes" at bounding box center [317, 221] width 237 height 100
type textarea "9/26@"
click at [378, 305] on textarea "Event Notes" at bounding box center [317, 340] width 237 height 100
click at [319, 320] on textarea "Event Notes" at bounding box center [317, 340] width 237 height 100
paste textarea "[PERSON_NAME] (AGGREGATE WATER) [PHONE_NUMBER] [PHONE_NUMBER] [PERSON_NAME][EMA…"
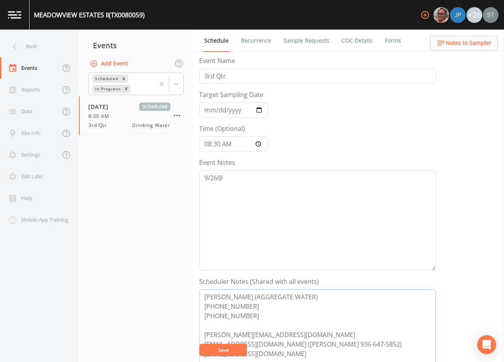
scroll to position [6, 0]
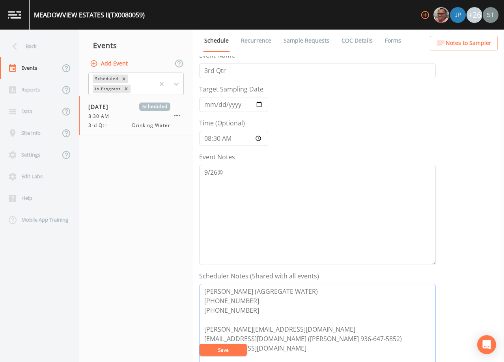
type textarea "[PERSON_NAME] (AGGREGATE WATER) [PHONE_NUMBER] [PHONE_NUMBER] [PERSON_NAME][EMA…"
click at [458, 47] on span "Notes to Sampler" at bounding box center [469, 43] width 46 height 10
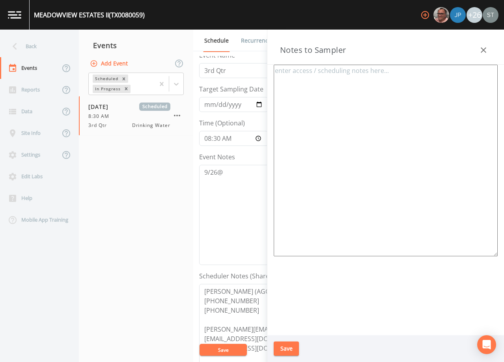
click at [384, 134] on textarea at bounding box center [386, 161] width 224 height 192
paste textarea "[PERSON_NAME] (AGGREGATE WATER) [PHONE_NUMBER] [PHONE_NUMBER]"
click at [291, 120] on textarea "[PERSON_NAME] (AGGREGATE WATER) [PHONE_NUMBER] [PHONE_NUMBER]" at bounding box center [386, 161] width 224 height 192
paste textarea "Meeting Location: (1 of 3 Total Systems) TX0080058 TX0080059 TX0080056"
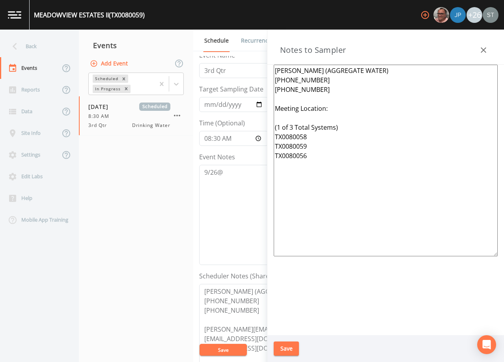
type textarea "[PERSON_NAME] (AGGREGATE WATER) [PHONE_NUMBER] [PHONE_NUMBER] Meeting Location:…"
click at [289, 349] on button "Save" at bounding box center [286, 349] width 25 height 15
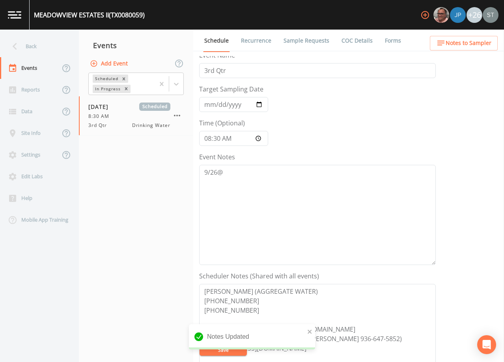
click at [487, 39] on span "Notes to Sampler" at bounding box center [469, 43] width 46 height 10
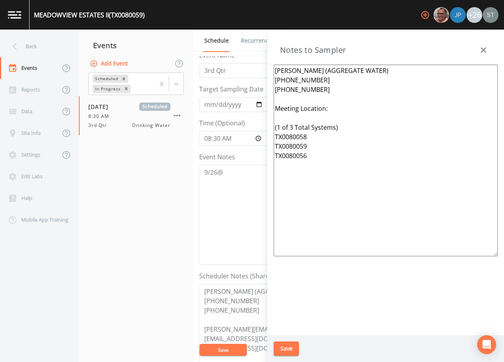
click at [486, 45] on icon "button" at bounding box center [483, 49] width 9 height 9
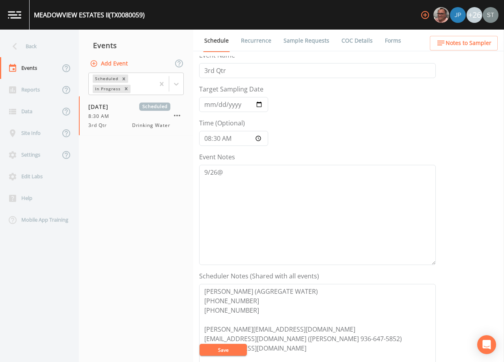
click at [234, 349] on button "Save" at bounding box center [223, 350] width 47 height 12
click at [300, 41] on link "Sample Requests" at bounding box center [307, 41] width 48 height 22
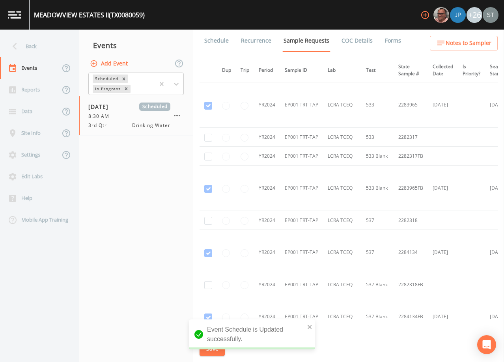
click at [217, 43] on link "Schedule" at bounding box center [216, 41] width 27 height 22
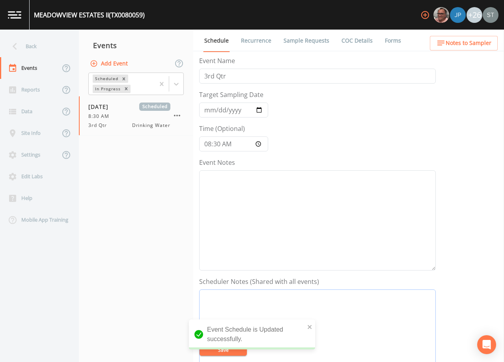
click at [362, 304] on textarea "Event Notes" at bounding box center [317, 340] width 237 height 100
paste textarea "[PERSON_NAME] (AGGREGATE WATER) [PHONE_NUMBER] [PHONE_NUMBER] [PERSON_NAME][EMA…"
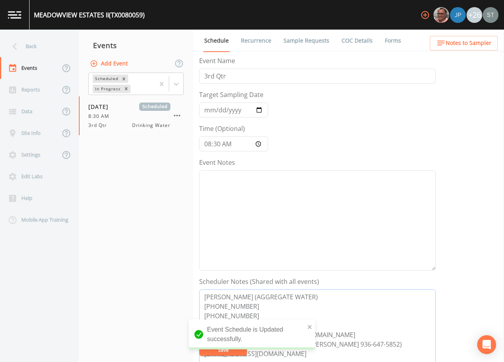
scroll to position [6, 0]
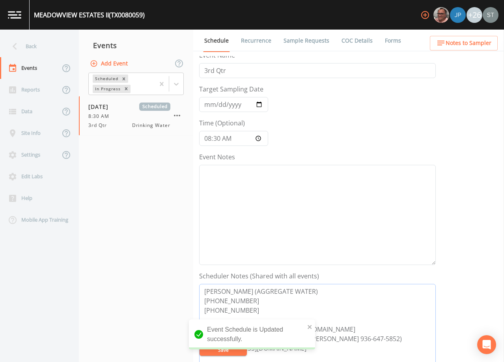
type textarea "[PERSON_NAME] (AGGREGATE WATER) [PHONE_NUMBER] [PHONE_NUMBER] [PERSON_NAME][EMA…"
click at [272, 202] on textarea "Event Notes" at bounding box center [317, 215] width 237 height 100
type textarea "9/26@"
click at [224, 351] on button "Save" at bounding box center [223, 350] width 47 height 12
click at [472, 46] on span "Notes to Sampler" at bounding box center [469, 43] width 46 height 10
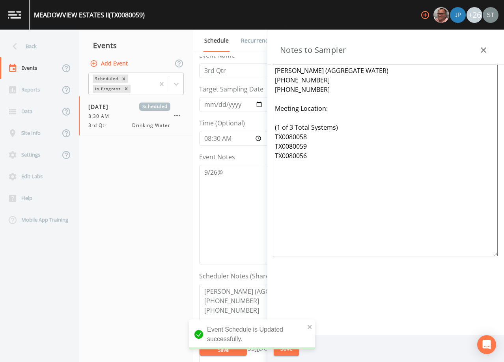
click at [483, 46] on icon "button" at bounding box center [483, 49] width 9 height 9
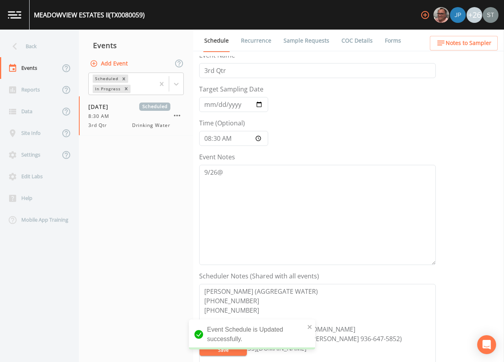
click at [312, 41] on link "Sample Requests" at bounding box center [307, 41] width 48 height 22
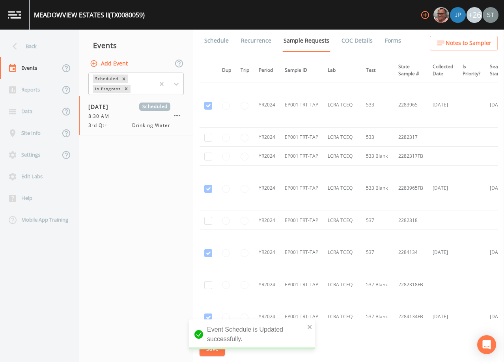
click at [225, 45] on link "Schedule" at bounding box center [216, 41] width 27 height 22
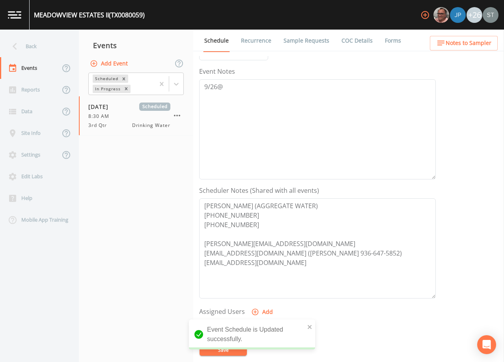
scroll to position [118, 0]
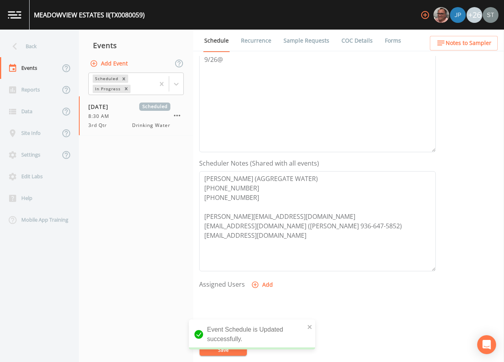
click at [29, 48] on div "Back" at bounding box center [35, 47] width 71 height 22
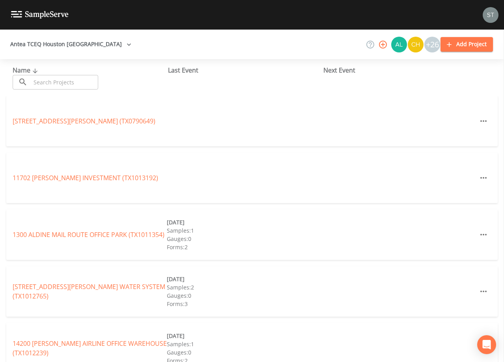
click at [57, 80] on input "text" at bounding box center [64, 82] width 67 height 15
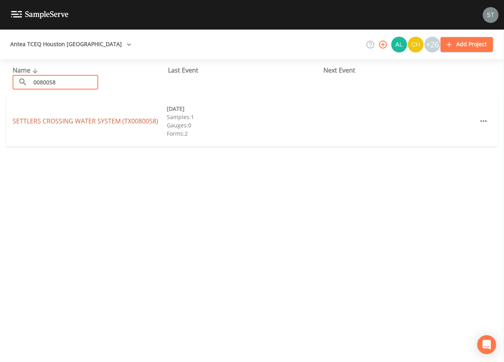
type input "0080058"
click at [142, 120] on link "SETTLERS CROSSING WATER SYSTEM (TX0080058)" at bounding box center [86, 121] width 146 height 9
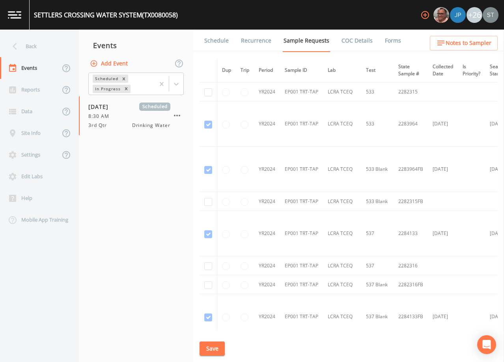
click at [227, 41] on link "Schedule" at bounding box center [216, 41] width 27 height 22
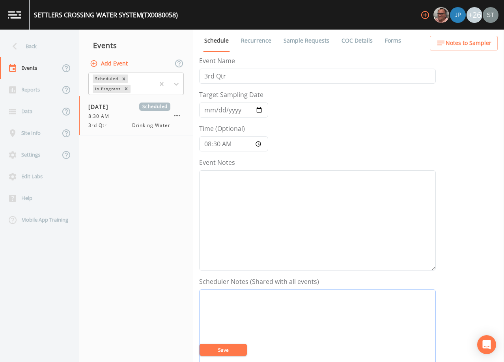
click at [363, 310] on textarea "Event Notes" at bounding box center [317, 340] width 237 height 100
paste textarea "[PERSON_NAME] (AGGREGATE WATER) [PHONE_NUMBER] [PHONE_NUMBER] [PERSON_NAME][EMA…"
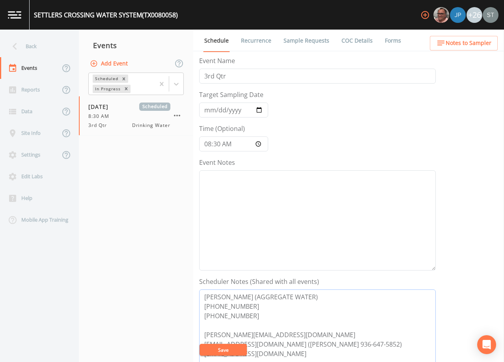
scroll to position [6, 0]
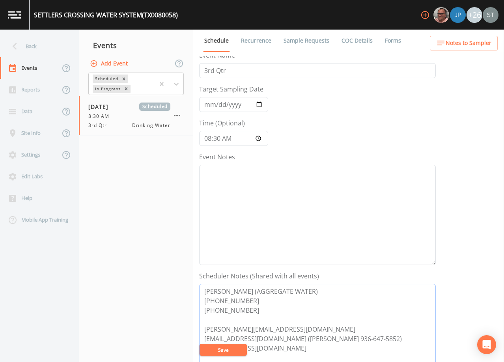
type textarea "[PERSON_NAME] (AGGREGATE WATER) [PHONE_NUMBER] [PHONE_NUMBER] [PERSON_NAME][EMA…"
click at [275, 207] on textarea "Event Notes" at bounding box center [317, 215] width 237 height 100
type textarea "9/26@"
click at [236, 347] on button "Save" at bounding box center [223, 350] width 47 height 12
click at [474, 42] on span "Notes to Sampler" at bounding box center [469, 43] width 46 height 10
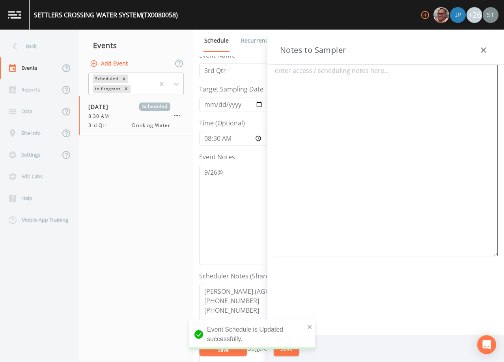
click at [377, 88] on textarea at bounding box center [386, 161] width 224 height 192
paste textarea "[PERSON_NAME] (AGGREGATE WATER) [PHONE_NUMBER] [PHONE_NUMBER] Meeting Location:…"
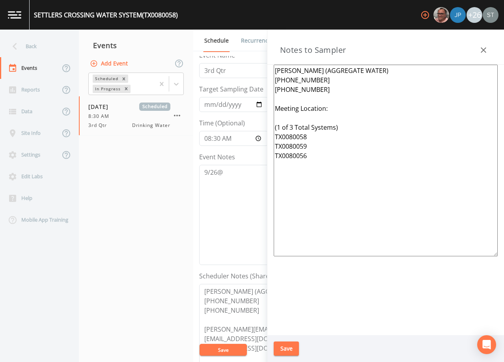
type textarea "[PERSON_NAME] (AGGREGATE WATER) [PHONE_NUMBER] [PHONE_NUMBER] Meeting Location:…"
click at [281, 349] on button "Save" at bounding box center [286, 349] width 25 height 15
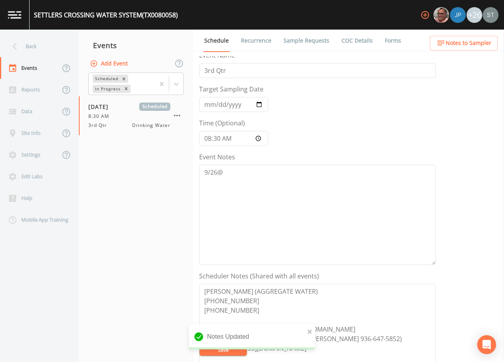
click at [485, 43] on span "Notes to Sampler" at bounding box center [469, 43] width 46 height 10
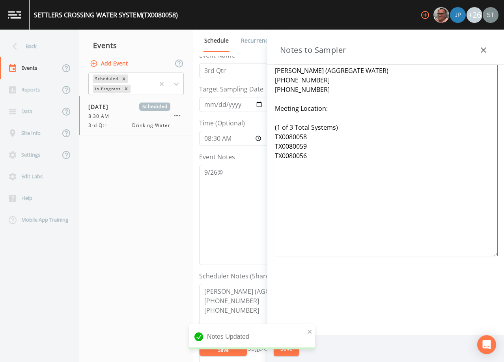
click at [487, 46] on icon "button" at bounding box center [483, 49] width 9 height 9
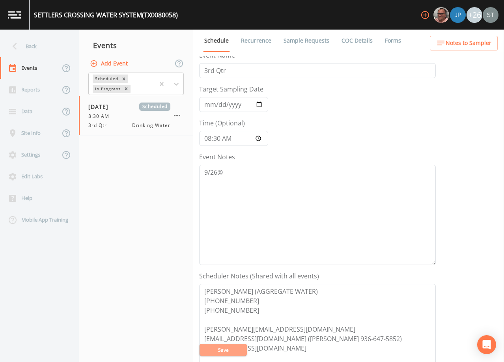
click at [230, 350] on button "Save" at bounding box center [223, 350] width 47 height 12
click at [299, 41] on link "Sample Requests" at bounding box center [307, 41] width 48 height 22
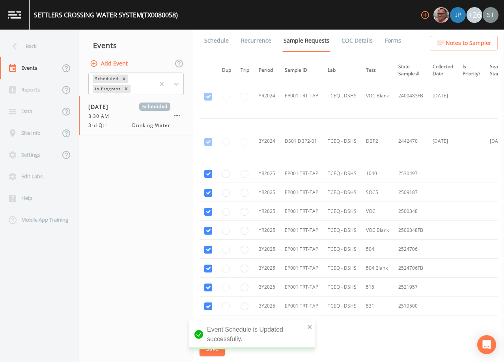
scroll to position [453, 0]
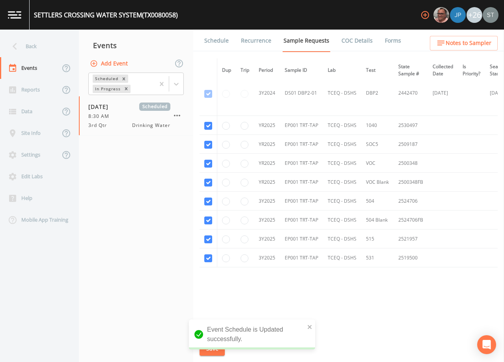
click at [216, 43] on link "Schedule" at bounding box center [216, 41] width 27 height 22
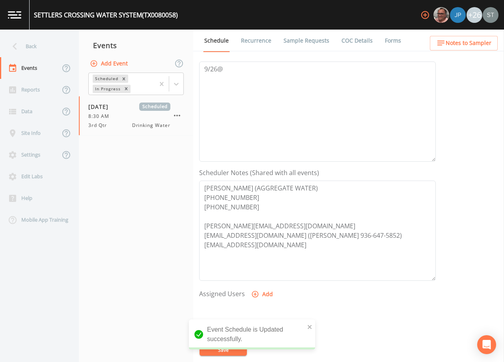
scroll to position [118, 0]
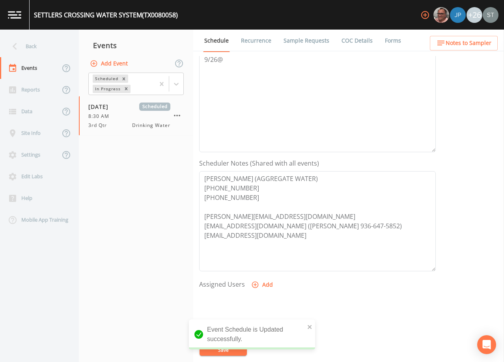
click at [482, 45] on span "Notes to Sampler" at bounding box center [469, 43] width 46 height 10
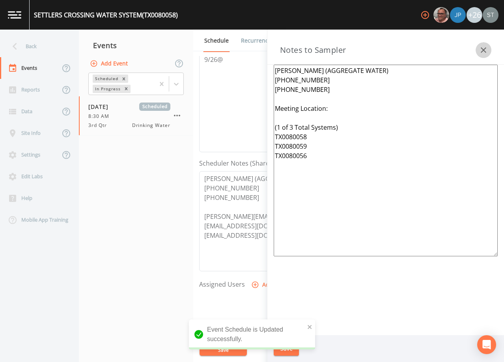
click at [485, 49] on icon "button" at bounding box center [484, 50] width 6 height 6
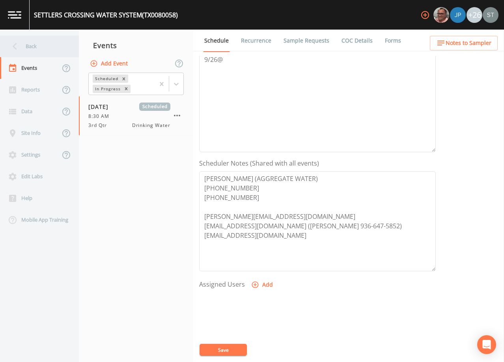
click at [45, 45] on div "Back" at bounding box center [35, 47] width 71 height 22
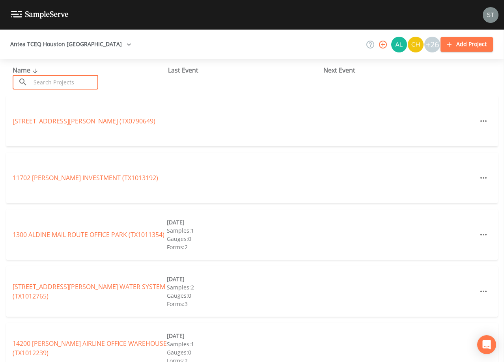
click at [79, 80] on input "text" at bounding box center [64, 82] width 67 height 15
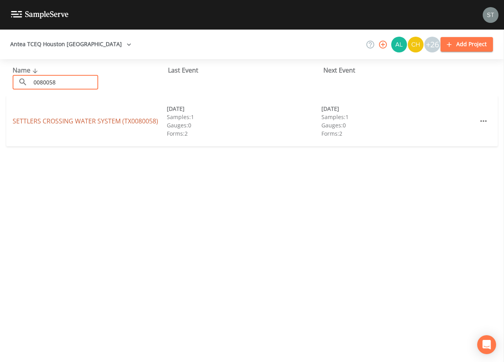
type input "0080058"
click at [111, 120] on link "SETTLERS CROSSING WATER SYSTEM (TX0080058)" at bounding box center [86, 121] width 146 height 9
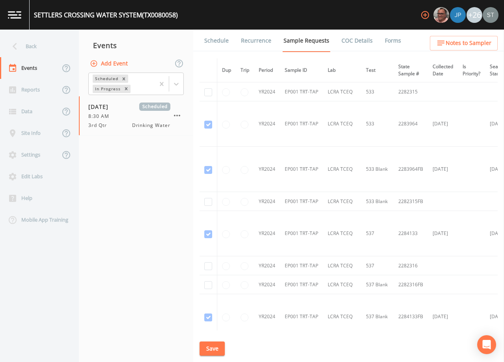
drag, startPoint x: 215, startPoint y: 42, endPoint x: 224, endPoint y: 49, distance: 11.2
click at [215, 41] on link "Schedule" at bounding box center [216, 41] width 27 height 22
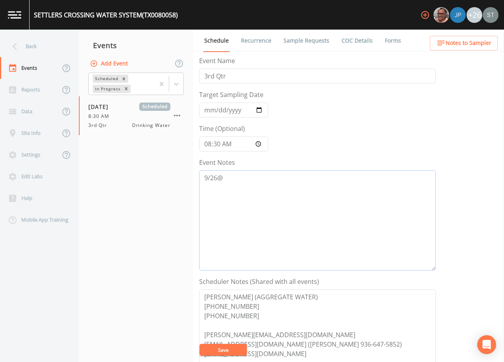
click at [312, 186] on textarea "9/26@" at bounding box center [317, 221] width 237 height 100
type textarea "[DATE]1:28 Email Sent"
click at [238, 345] on button "Save" at bounding box center [223, 350] width 47 height 12
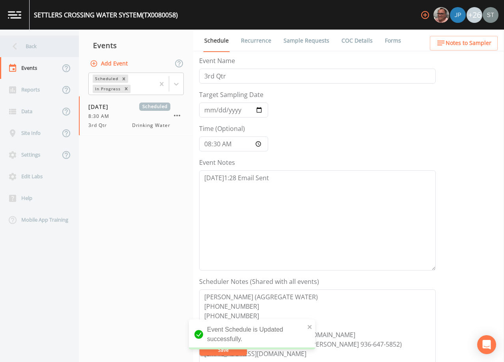
click at [42, 46] on div "Back" at bounding box center [35, 47] width 71 height 22
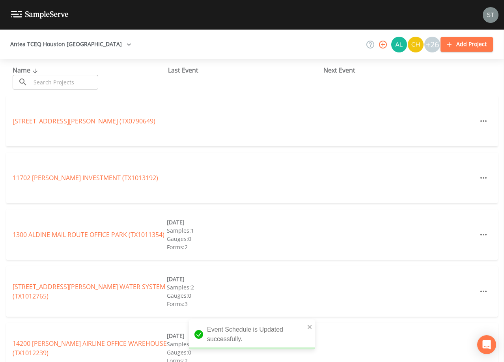
click at [83, 83] on input "text" at bounding box center [64, 82] width 67 height 15
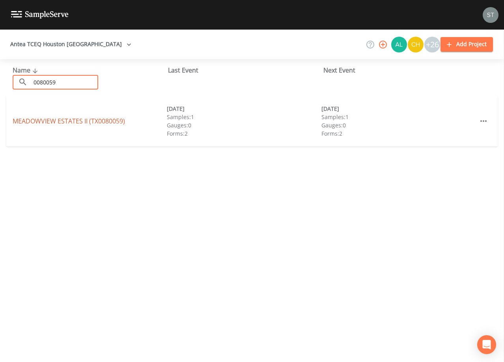
type input "0080059"
click at [103, 119] on link "[GEOGRAPHIC_DATA] (TX0080059)" at bounding box center [69, 121] width 112 height 9
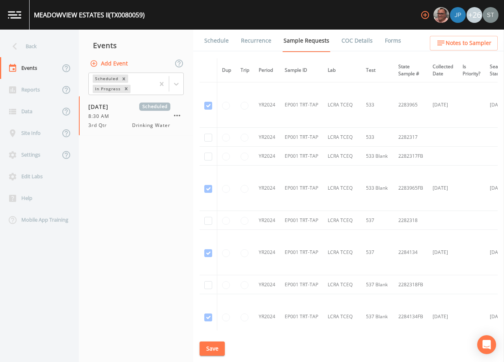
click at [218, 45] on link "Schedule" at bounding box center [216, 41] width 27 height 22
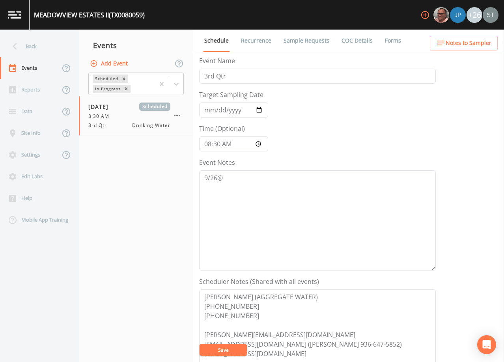
click at [246, 165] on div "Event Notes 9/26@" at bounding box center [317, 214] width 237 height 113
click at [259, 178] on textarea "9/26@" at bounding box center [317, 221] width 237 height 100
type textarea "[DATE]1:28 Email Sent"
click at [240, 350] on button "Save" at bounding box center [223, 350] width 47 height 12
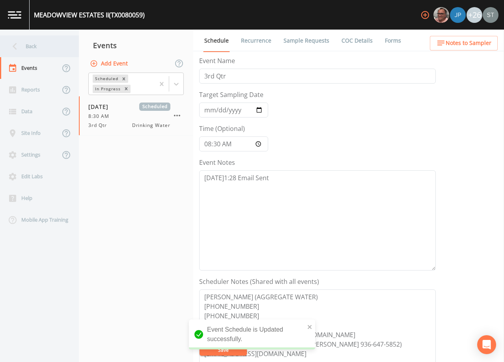
click at [39, 46] on div "Back" at bounding box center [35, 47] width 71 height 22
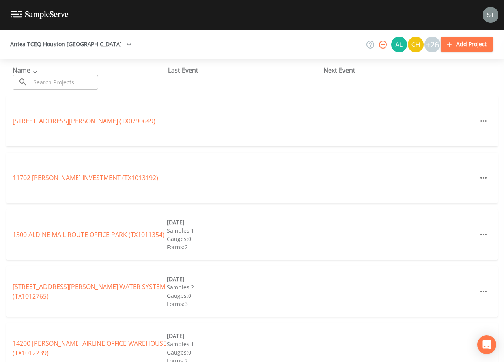
click at [81, 77] on input "text" at bounding box center [64, 82] width 67 height 15
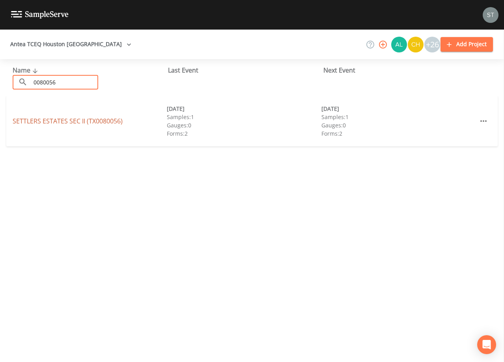
type input "0080056"
click at [91, 121] on link "SETTLERS ESTATES [GEOGRAPHIC_DATA] (TX0080056)" at bounding box center [68, 121] width 110 height 9
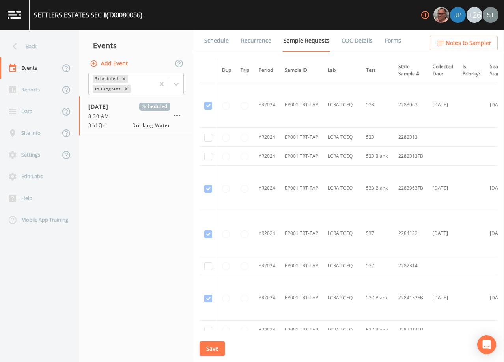
click at [215, 40] on link "Schedule" at bounding box center [216, 41] width 27 height 22
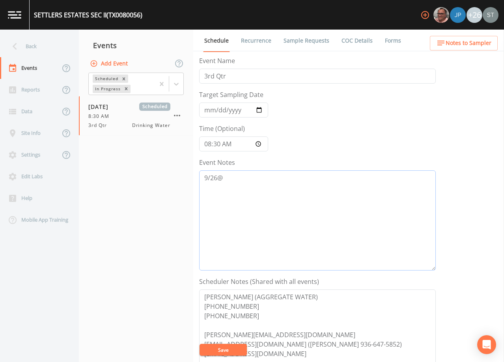
click at [284, 172] on textarea "9/26@" at bounding box center [317, 221] width 237 height 100
type textarea "[DATE]1:28 Email Sent"
click at [225, 351] on button "Save" at bounding box center [223, 350] width 47 height 12
click at [236, 350] on button "Save" at bounding box center [223, 350] width 47 height 12
click at [229, 349] on button "Save" at bounding box center [223, 350] width 47 height 12
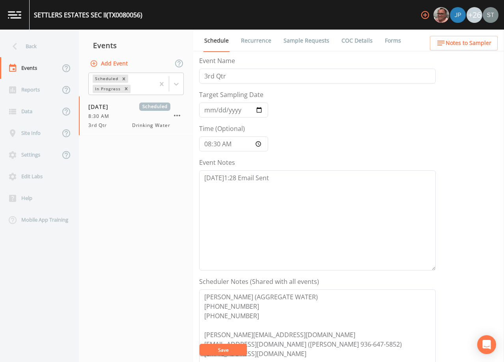
click at [304, 43] on link "Sample Requests" at bounding box center [307, 41] width 48 height 22
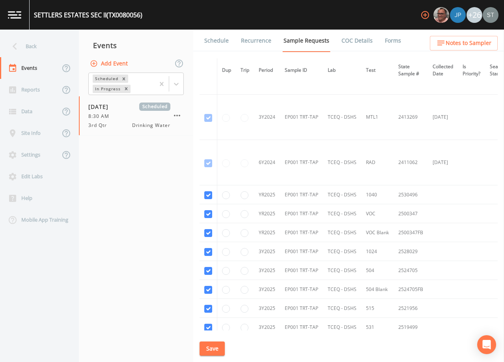
scroll to position [498, 0]
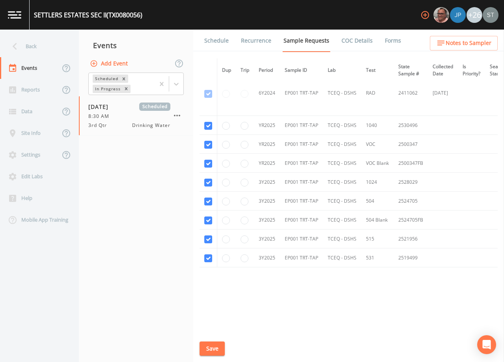
click at [221, 43] on link "Schedule" at bounding box center [216, 41] width 27 height 22
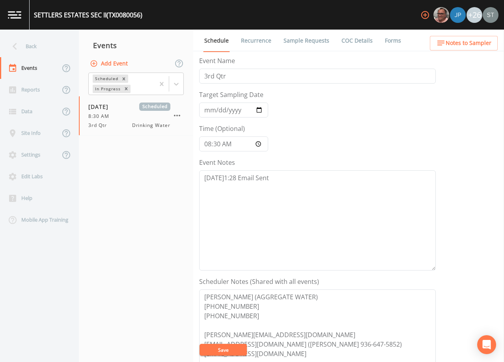
click at [35, 54] on div "Back" at bounding box center [35, 47] width 71 height 22
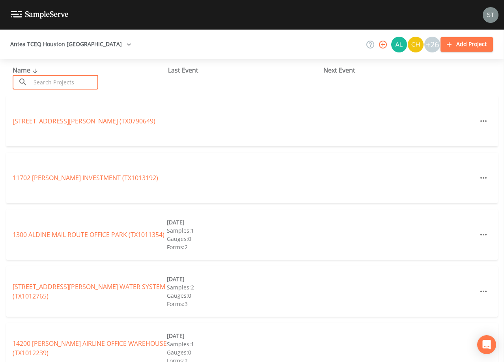
click at [77, 77] on input "text" at bounding box center [64, 82] width 67 height 15
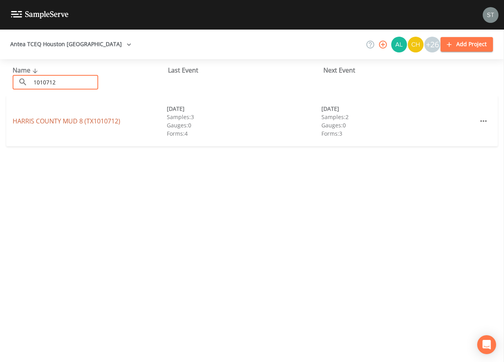
type input "1010712"
click at [86, 120] on link "[GEOGRAPHIC_DATA] 8 (TX1010712)" at bounding box center [67, 121] width 108 height 9
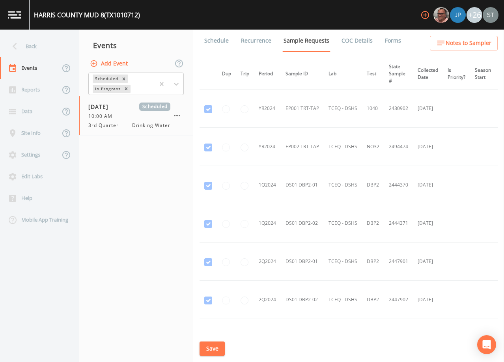
click at [221, 43] on link "Schedule" at bounding box center [216, 41] width 27 height 22
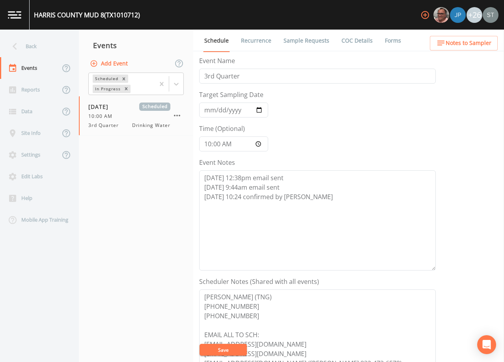
scroll to position [39, 0]
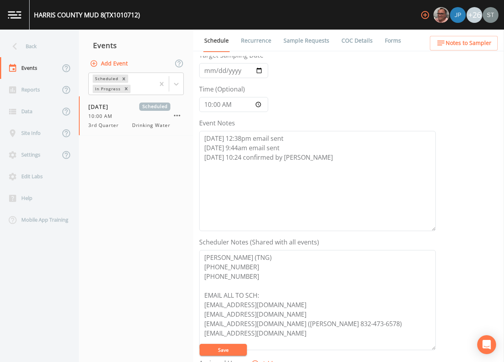
drag, startPoint x: 311, startPoint y: 39, endPoint x: 319, endPoint y: 50, distance: 13.2
click at [311, 39] on link "Sample Requests" at bounding box center [307, 41] width 48 height 22
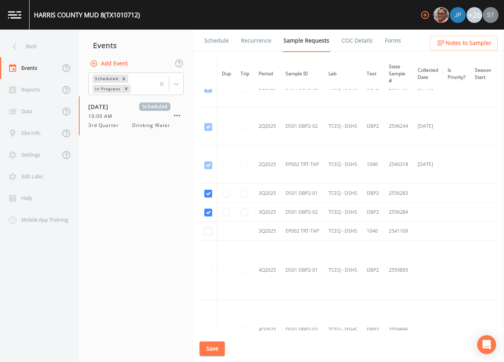
scroll to position [710, 0]
click at [114, 64] on button "Add Event" at bounding box center [109, 63] width 43 height 15
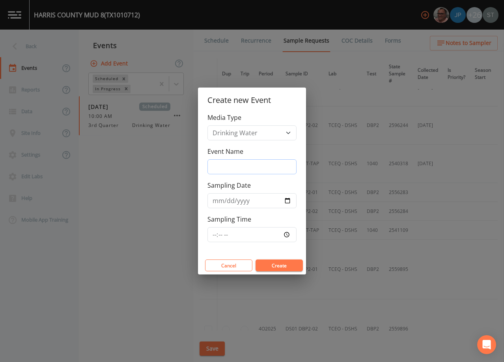
click at [236, 165] on input "Event Name" at bounding box center [252, 166] width 89 height 15
type input "3rd Qtr"
click at [218, 202] on input "Sampling Date" at bounding box center [252, 200] width 89 height 15
type input "[DATE]"
type input "12:00"
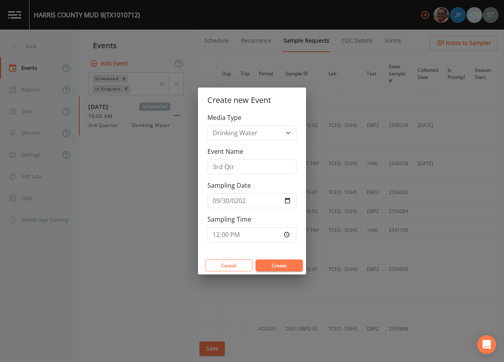
click at [277, 262] on button "Create" at bounding box center [279, 266] width 47 height 12
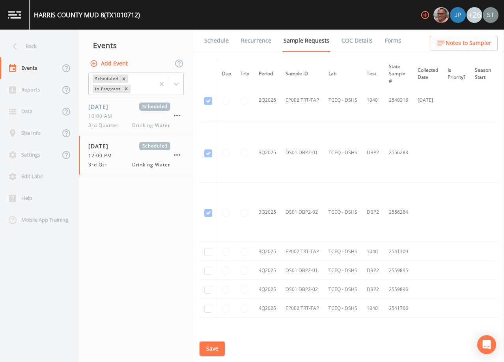
scroll to position [950, 0]
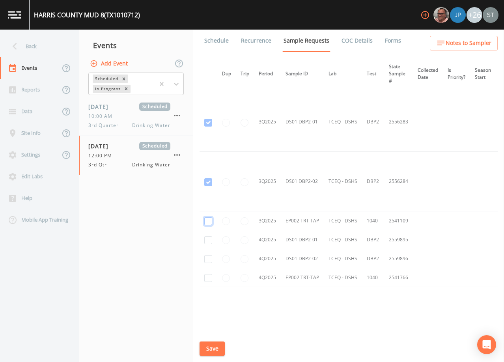
click at [209, 221] on input "checkbox" at bounding box center [208, 221] width 8 height 8
checkbox input "true"
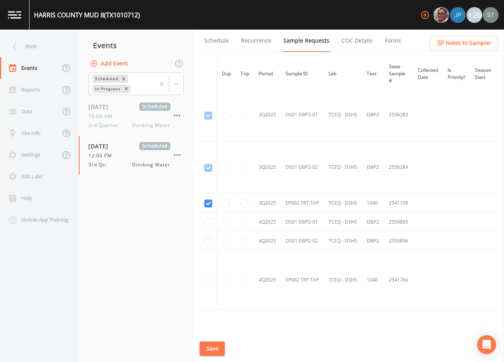
click at [220, 343] on button "Save" at bounding box center [212, 349] width 25 height 15
click at [216, 44] on link "Schedule" at bounding box center [216, 41] width 27 height 22
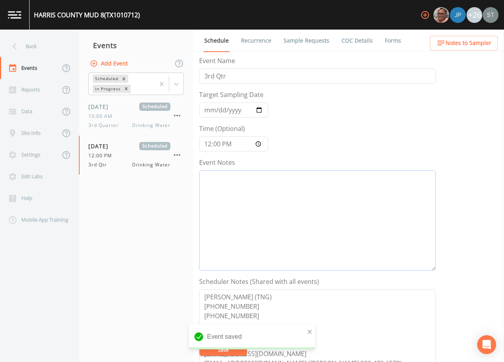
click at [289, 210] on textarea "Event Notes" at bounding box center [317, 221] width 237 height 100
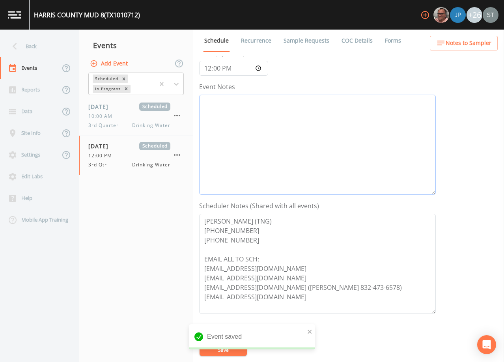
scroll to position [79, 0]
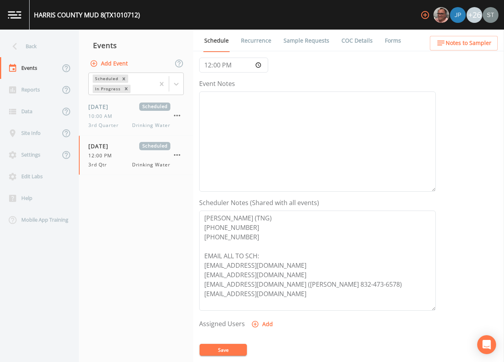
click at [488, 48] on button "Notes to Sampler" at bounding box center [464, 43] width 68 height 15
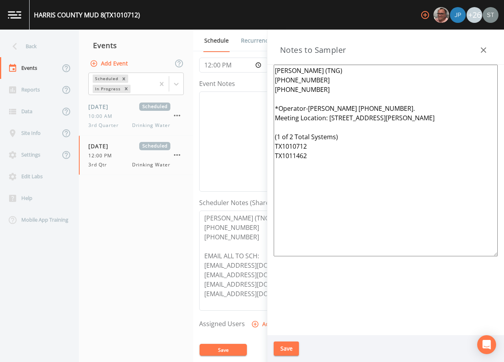
click at [488, 48] on icon "button" at bounding box center [483, 49] width 9 height 9
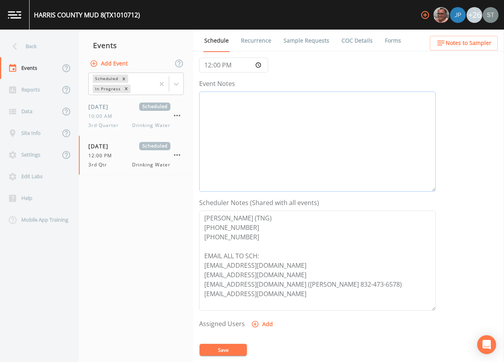
click at [255, 120] on textarea "Event Notes" at bounding box center [317, 142] width 237 height 100
type textarea "[DATE]1:44 Email Sent"
click at [234, 345] on button "Save" at bounding box center [223, 350] width 47 height 12
click at [227, 350] on button "Save" at bounding box center [223, 350] width 47 height 12
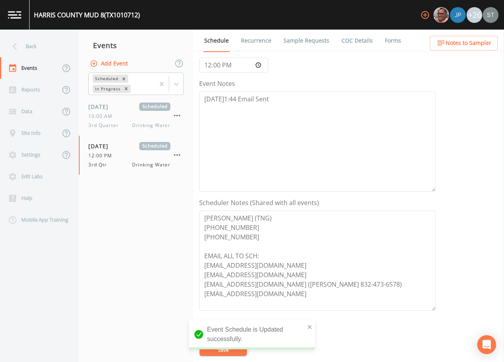
click at [478, 44] on span "Notes to Sampler" at bounding box center [469, 43] width 46 height 10
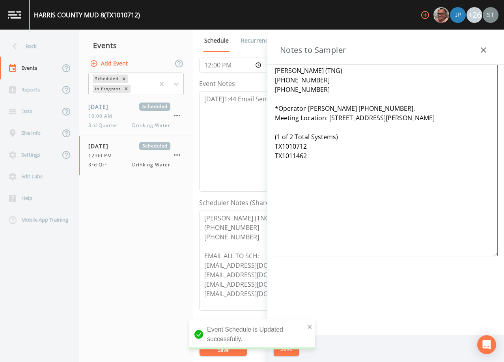
drag, startPoint x: 312, startPoint y: 161, endPoint x: 331, endPoint y: 118, distance: 46.5
click at [331, 118] on textarea "[PERSON_NAME] (TNG) [PHONE_NUMBER] [PHONE_NUMBER] *Operator-[PERSON_NAME] [PHON…" at bounding box center [386, 161] width 224 height 192
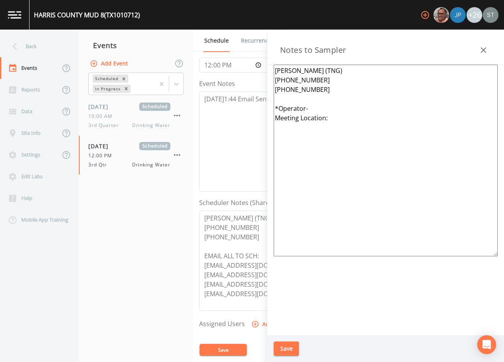
click at [341, 118] on textarea "[PERSON_NAME] (TNG) [PHONE_NUMBER] [PHONE_NUMBER] *Operator- Meeting Location:" at bounding box center [386, 161] width 224 height 192
type textarea "[PERSON_NAME] (TNG) [PHONE_NUMBER] [PHONE_NUMBER] *Operator- Meeting Location: …"
click at [292, 349] on button "Save" at bounding box center [286, 349] width 25 height 15
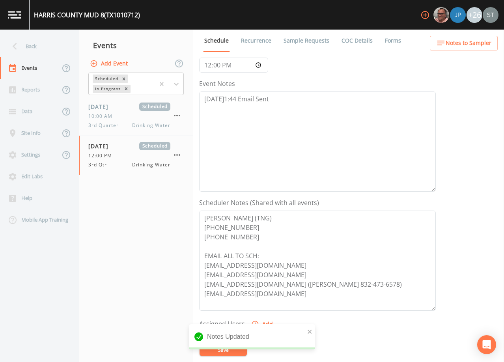
click at [480, 44] on span "Notes to Sampler" at bounding box center [469, 43] width 46 height 10
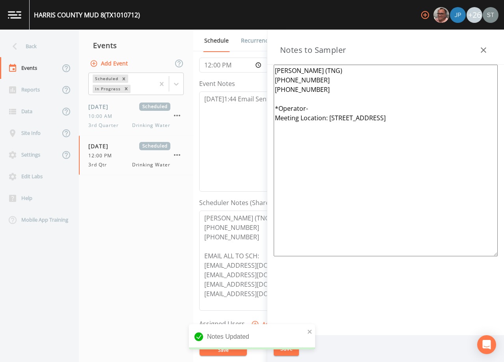
click at [485, 47] on icon "button" at bounding box center [483, 49] width 9 height 9
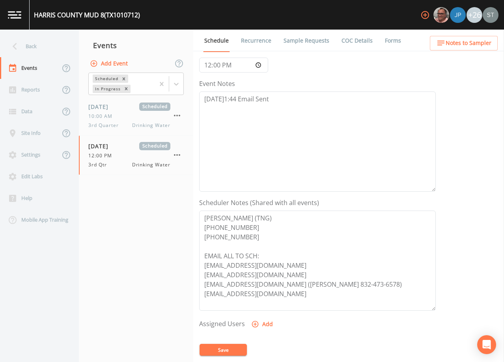
click at [230, 352] on button "Save" at bounding box center [223, 350] width 47 height 12
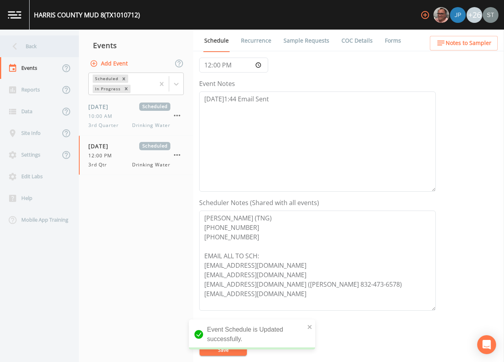
click at [32, 49] on div "Back" at bounding box center [35, 47] width 71 height 22
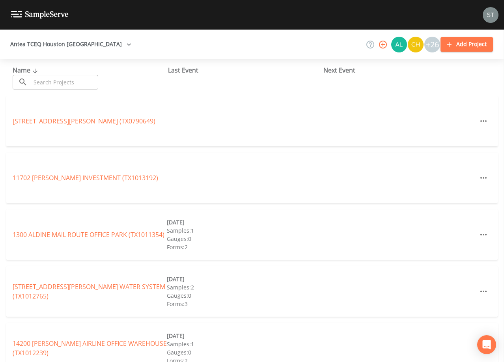
click at [61, 77] on input "text" at bounding box center [64, 82] width 67 height 15
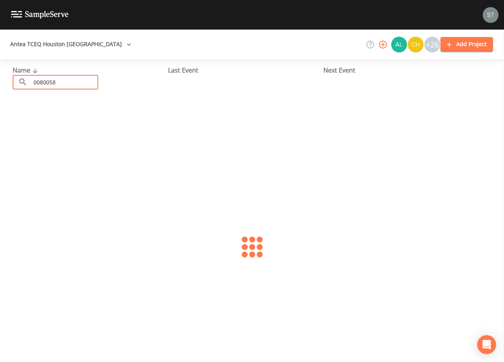
type input "0080058"
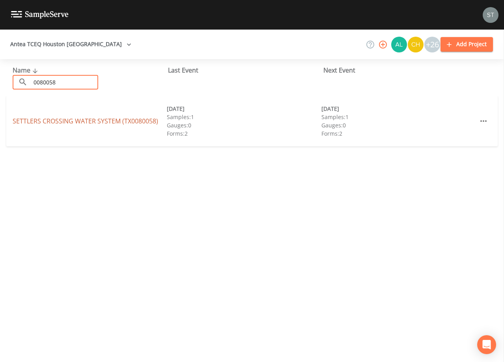
click at [93, 121] on link "SETTLERS CROSSING WATER SYSTEM (TX0080058)" at bounding box center [86, 121] width 146 height 9
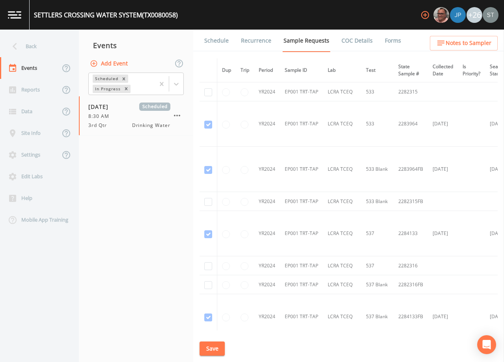
click at [216, 41] on link "Schedule" at bounding box center [216, 41] width 27 height 22
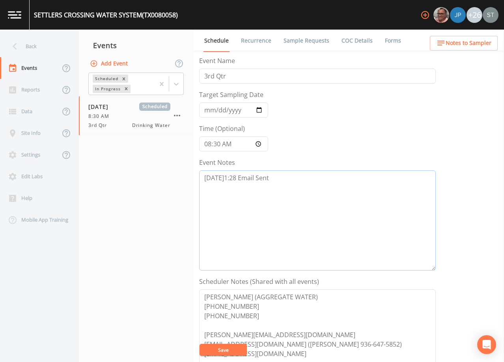
click at [307, 181] on textarea "[DATE]1:28 Email Sent" at bounding box center [317, 221] width 237 height 100
click at [247, 187] on textarea "[DATE]1:28 Email Sent [DATE]1:39 COnfirmed" at bounding box center [317, 221] width 237 height 100
click at [282, 186] on textarea "[DATE]1:28 Email Sent [DATE]1:39 Confirmed" at bounding box center [317, 221] width 237 height 100
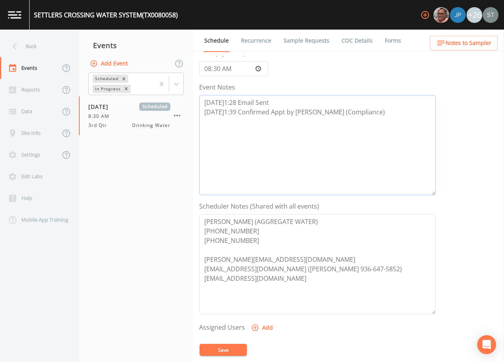
scroll to position [79, 0]
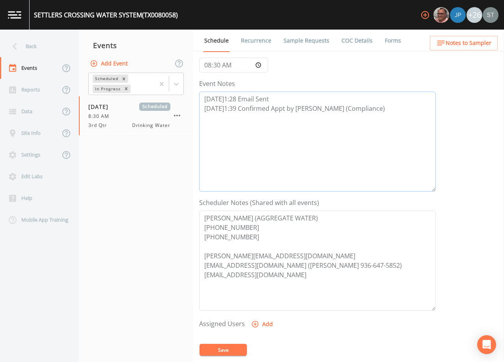
type textarea "[DATE]1:28 Email Sent [DATE]1:39 Confirmed Appt by [PERSON_NAME] (Compliance)"
click at [267, 326] on button "Add" at bounding box center [263, 324] width 26 height 15
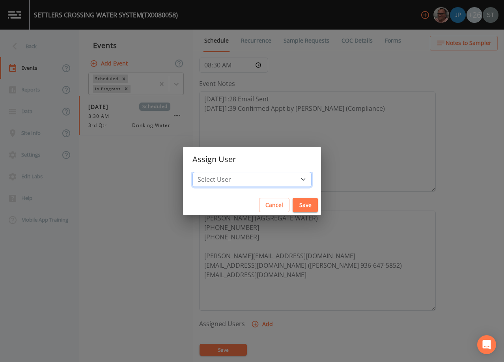
click at [256, 180] on select "Select User [PERSON_NAME] [PERSON_NAME] [PERSON_NAME] [PERSON_NAME] [PERSON_NAM…" at bounding box center [252, 179] width 119 height 15
select select "37eecc1f-c5fe-476e-b72b-30cfa15dcfe6"
click at [210, 172] on select "Select User [PERSON_NAME] [PERSON_NAME] [PERSON_NAME] [PERSON_NAME] [PERSON_NAM…" at bounding box center [252, 179] width 119 height 15
drag, startPoint x: 292, startPoint y: 202, endPoint x: 289, endPoint y: 207, distance: 6.0
click at [293, 202] on button "Save" at bounding box center [305, 205] width 25 height 15
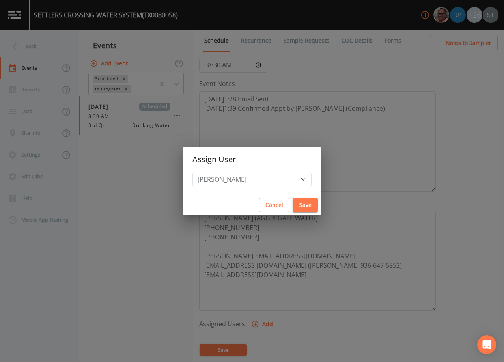
select select
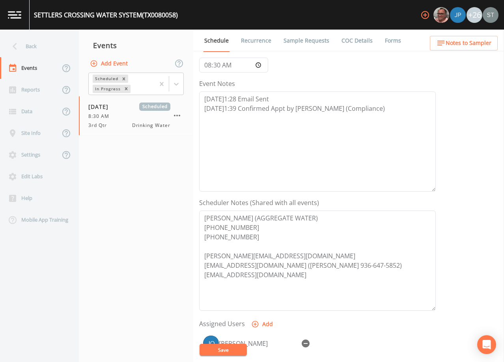
click at [232, 350] on button "Save" at bounding box center [223, 350] width 47 height 12
drag, startPoint x: 399, startPoint y: 109, endPoint x: 199, endPoint y: 111, distance: 200.1
click at [199, 111] on div "Schedule Recurrence Sample Requests COC Details Forms Event Name 3rd Qtr Target…" at bounding box center [348, 196] width 311 height 333
click at [383, 127] on textarea "[DATE]1:28 Email Sent [DATE]1:39 Confirmed Appt by [PERSON_NAME] (Compliance)" at bounding box center [317, 142] width 237 height 100
click at [232, 348] on button "Save" at bounding box center [223, 350] width 47 height 12
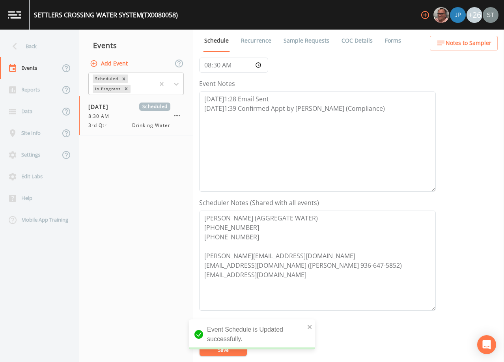
click at [472, 42] on span "Notes to Sampler" at bounding box center [469, 43] width 46 height 10
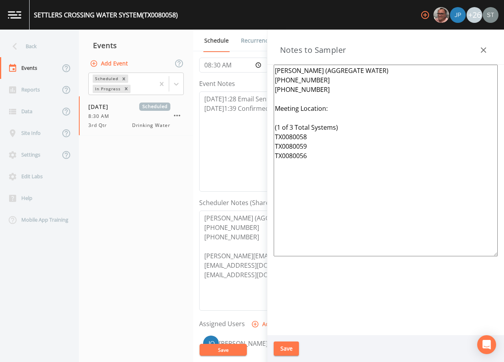
click at [346, 110] on textarea "[PERSON_NAME] (AGGREGATE WATER) [PHONE_NUMBER] [PHONE_NUMBER] Meeting Location:…" at bounding box center [386, 161] width 224 height 192
type textarea "[PERSON_NAME] (AGGREGATE WATER) [PHONE_NUMBER] [PHONE_NUMBER] Meeting Location:…"
click at [290, 348] on button "Save" at bounding box center [286, 349] width 25 height 15
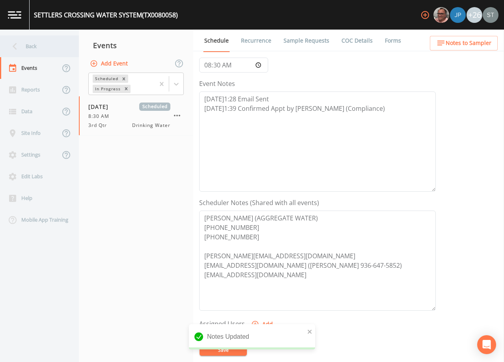
click at [41, 45] on div "Back" at bounding box center [35, 47] width 71 height 22
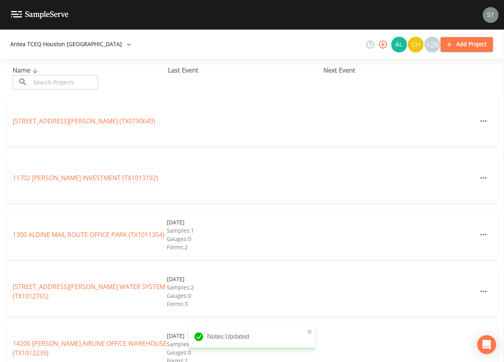
click at [75, 78] on input "text" at bounding box center [64, 82] width 67 height 15
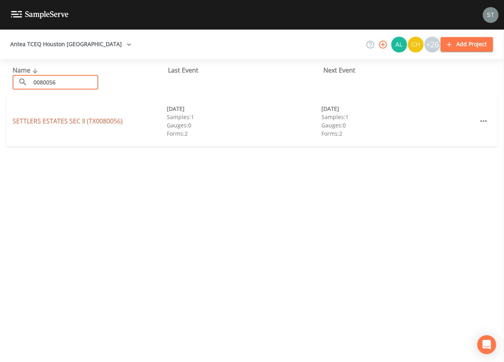
type input "0080056"
drag, startPoint x: 86, startPoint y: 120, endPoint x: 89, endPoint y: 116, distance: 4.8
click at [86, 119] on link "SETTLERS ESTATES [GEOGRAPHIC_DATA] (TX0080056)" at bounding box center [68, 121] width 110 height 9
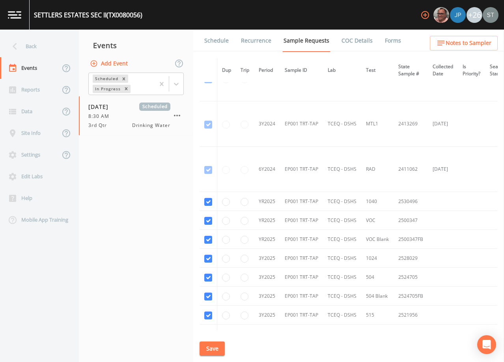
scroll to position [380, 0]
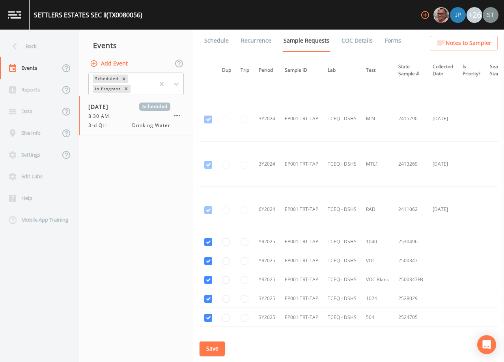
click at [217, 41] on link "Schedule" at bounding box center [216, 41] width 27 height 22
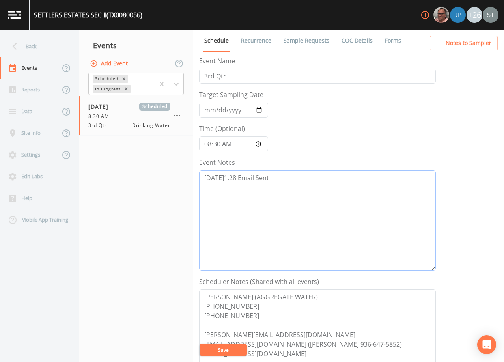
click at [287, 177] on textarea "[DATE]1:28 Email Sent" at bounding box center [317, 221] width 237 height 100
click at [260, 188] on textarea "[DATE]1:28 Email Sent" at bounding box center [317, 221] width 237 height 100
paste textarea "[DATE]1:39 Confirmed Appt by [PERSON_NAME] (Compliance)"
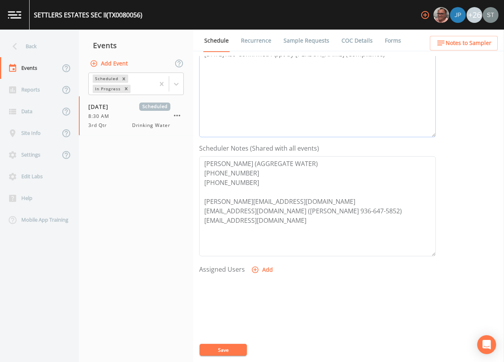
scroll to position [195, 0]
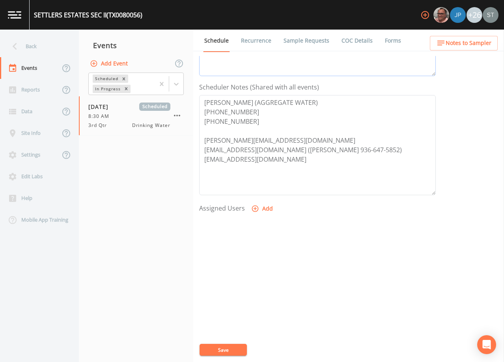
type textarea "[DATE]1:28 Email Sent [DATE]1:39 Confirmed Appt by [PERSON_NAME] (Compliance)"
click at [263, 206] on button "Add" at bounding box center [263, 209] width 26 height 15
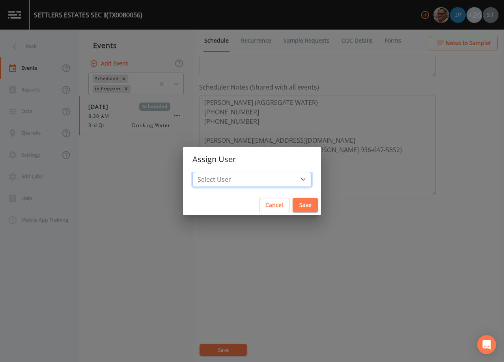
click at [259, 180] on select "Select User [PERSON_NAME] [PERSON_NAME] [PERSON_NAME] [PERSON_NAME] [PERSON_NAM…" at bounding box center [252, 179] width 119 height 15
select select "37eecc1f-c5fe-476e-b72b-30cfa15dcfe6"
click at [210, 172] on select "Select User [PERSON_NAME] [PERSON_NAME] [PERSON_NAME] [PERSON_NAME] [PERSON_NAM…" at bounding box center [252, 179] width 119 height 15
click at [293, 204] on button "Save" at bounding box center [305, 205] width 25 height 15
select select
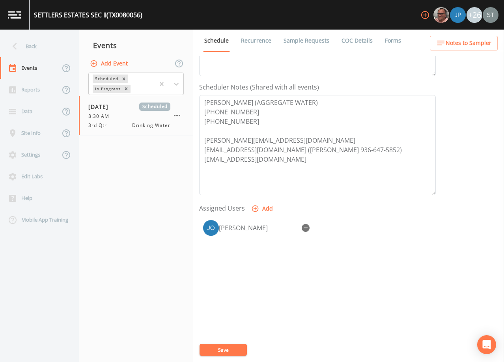
click at [237, 349] on button "Save" at bounding box center [223, 350] width 47 height 12
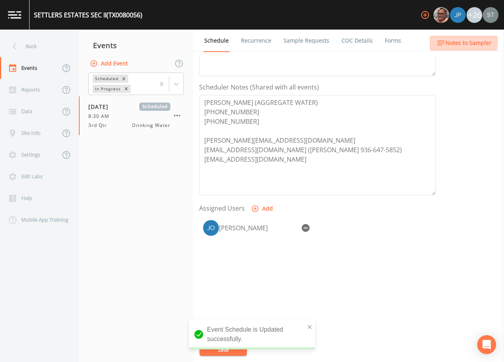
click at [459, 42] on span "Notes to Sampler" at bounding box center [469, 43] width 46 height 10
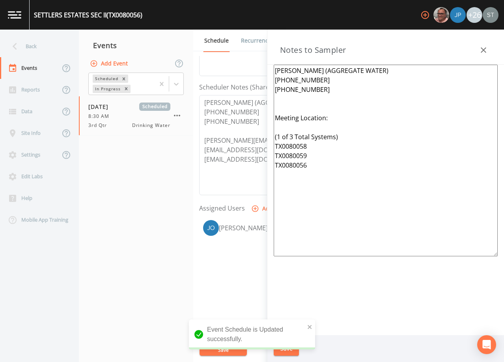
click at [347, 118] on textarea "[PERSON_NAME] (AGGREGATE WATER) [PHONE_NUMBER] [PHONE_NUMBER] Meeting Location:…" at bounding box center [386, 161] width 224 height 192
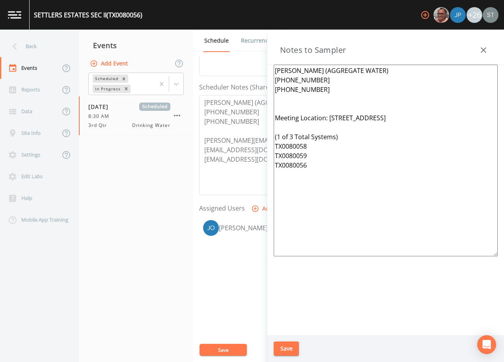
click at [306, 100] on textarea "[PERSON_NAME] (AGGREGATE WATER) [PHONE_NUMBER] [PHONE_NUMBER] Meeting Location:…" at bounding box center [386, 161] width 224 height 192
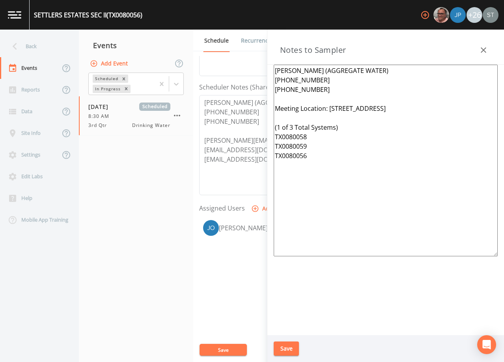
type textarea "[PERSON_NAME] (AGGREGATE WATER) [PHONE_NUMBER] [PHONE_NUMBER] Meeting Location:…"
click at [286, 347] on button "Save" at bounding box center [286, 349] width 25 height 15
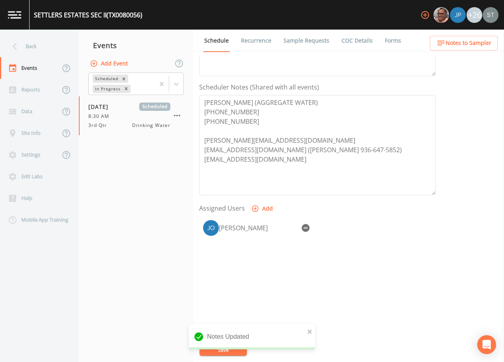
click at [478, 42] on span "Notes to Sampler" at bounding box center [469, 43] width 46 height 10
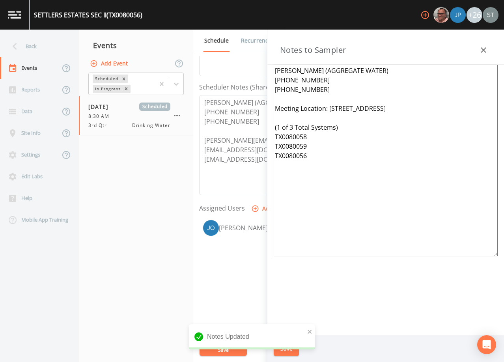
click at [480, 49] on icon "button" at bounding box center [483, 49] width 9 height 9
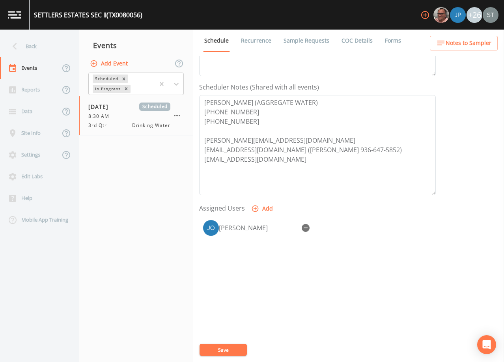
click at [232, 350] on button "Save" at bounding box center [223, 350] width 47 height 12
click at [250, 40] on link "Recurrence" at bounding box center [256, 41] width 33 height 22
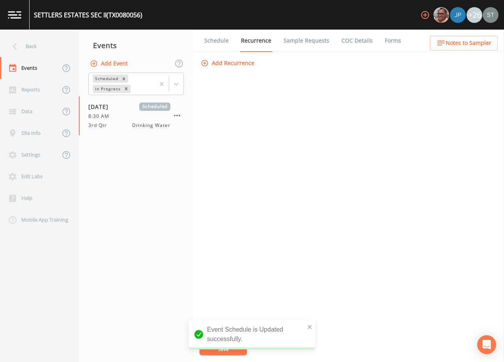
click at [222, 41] on link "Schedule" at bounding box center [216, 41] width 27 height 22
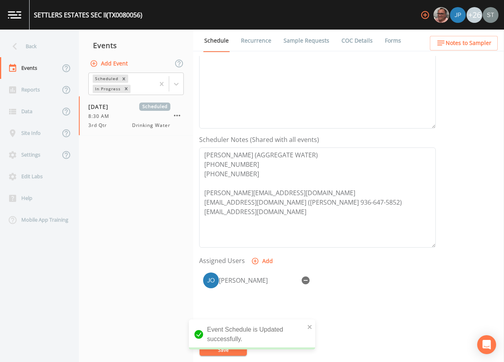
scroll to position [158, 0]
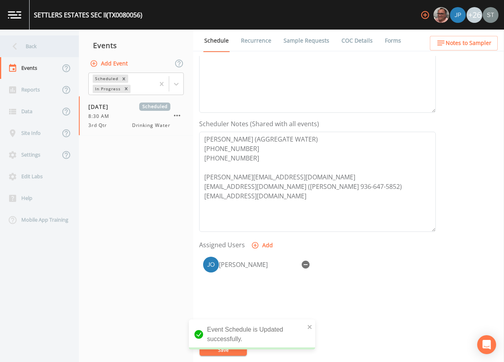
click at [44, 43] on div "Back" at bounding box center [35, 47] width 71 height 22
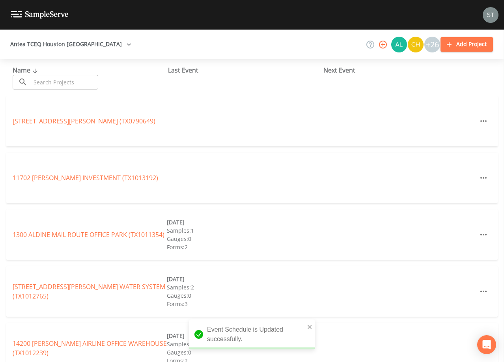
click at [68, 81] on input "text" at bounding box center [64, 82] width 67 height 15
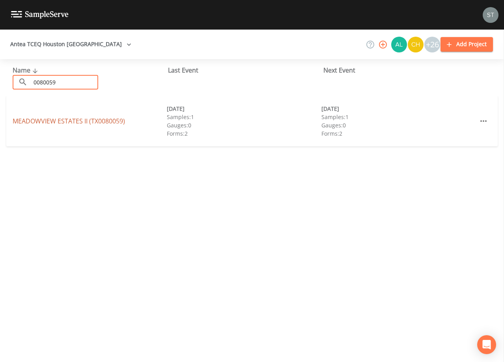
type input "0080059"
click at [99, 118] on link "[GEOGRAPHIC_DATA] (TX0080059)" at bounding box center [69, 121] width 112 height 9
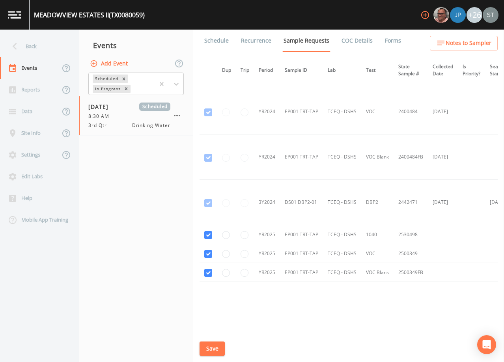
scroll to position [313, 0]
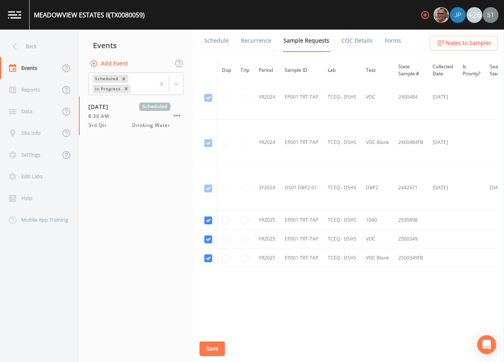
click at [212, 44] on link "Schedule" at bounding box center [216, 41] width 27 height 22
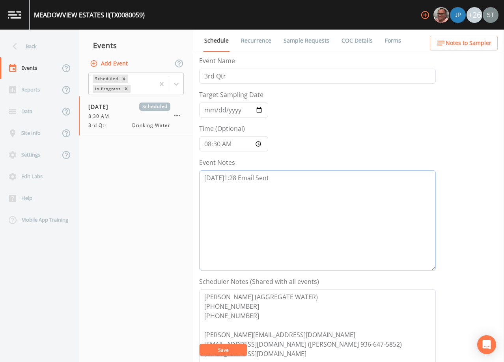
click at [285, 183] on textarea "[DATE]1:28 Email Sent" at bounding box center [317, 221] width 237 height 100
paste textarea "[DATE]1:39 Confirmed Appt by [PERSON_NAME] (Compliance)"
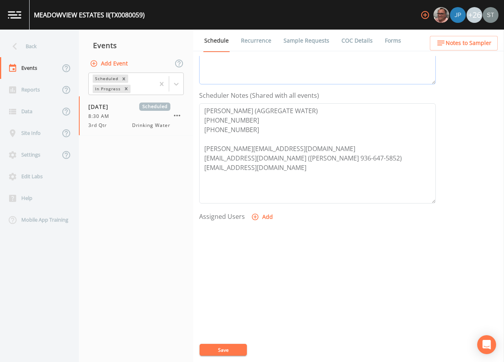
scroll to position [195, 0]
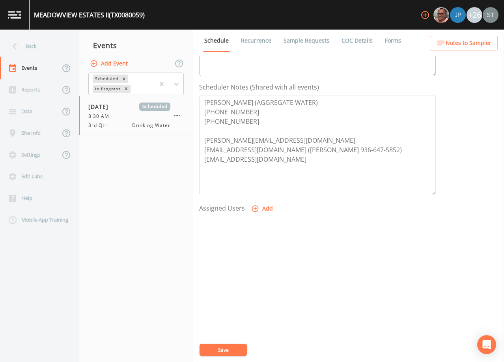
type textarea "[DATE]1:28 Email Sent [DATE]1:39 Confirmed Appt by [PERSON_NAME] (Compliance)"
click at [262, 206] on button "Add" at bounding box center [263, 209] width 26 height 15
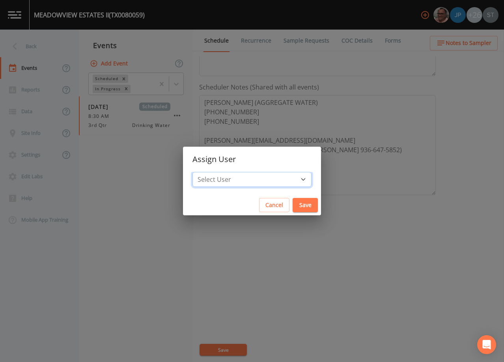
click at [255, 178] on select "Select User [PERSON_NAME] [PERSON_NAME] [PERSON_NAME] [PERSON_NAME] [PERSON_NAM…" at bounding box center [252, 179] width 119 height 15
select select "37eecc1f-c5fe-476e-b72b-30cfa15dcfe6"
click at [210, 172] on select "Select User [PERSON_NAME] [PERSON_NAME] [PERSON_NAME] [PERSON_NAME] [PERSON_NAM…" at bounding box center [252, 179] width 119 height 15
click at [293, 203] on button "Save" at bounding box center [305, 205] width 25 height 15
select select
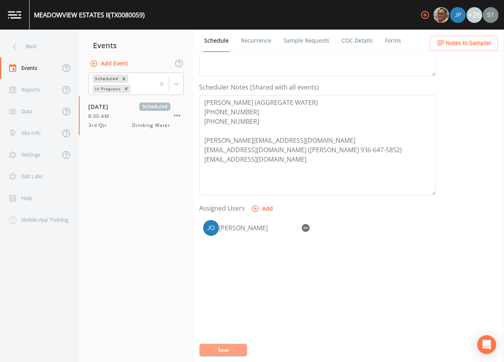
click at [221, 348] on button "Save" at bounding box center [223, 350] width 47 height 12
click at [227, 346] on button "Save" at bounding box center [223, 350] width 47 height 12
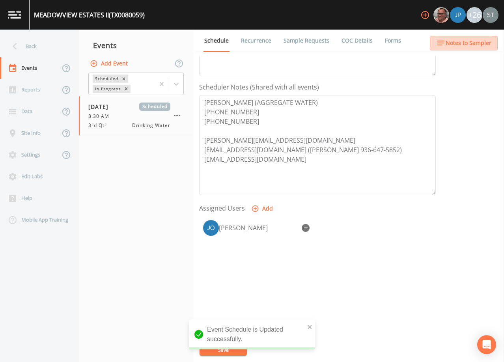
click at [473, 47] on span "Notes to Sampler" at bounding box center [469, 43] width 46 height 10
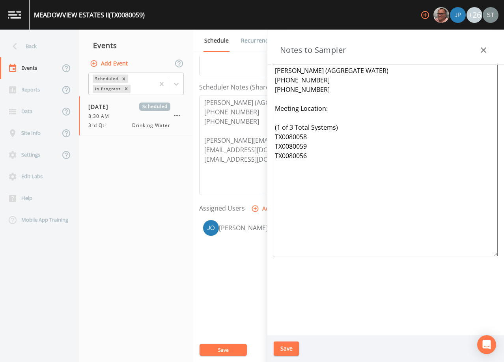
click at [359, 103] on textarea "[PERSON_NAME] (AGGREGATE WATER) [PHONE_NUMBER] [PHONE_NUMBER] Meeting Location:…" at bounding box center [386, 161] width 224 height 192
click at [350, 106] on textarea "[PERSON_NAME] (AGGREGATE WATER) [PHONE_NUMBER] [PHONE_NUMBER] Meeting Location:…" at bounding box center [386, 161] width 224 height 192
type textarea "[PERSON_NAME] (AGGREGATE WATER) [PHONE_NUMBER] [PHONE_NUMBER] Meeting Location:…"
click at [289, 347] on button "Save" at bounding box center [286, 349] width 25 height 15
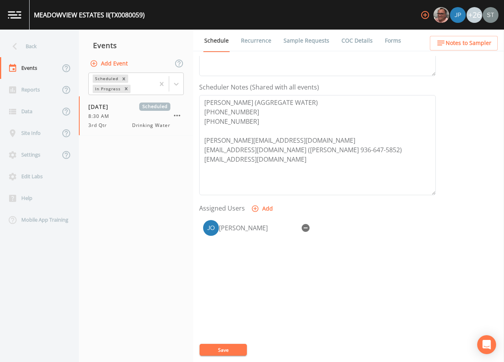
click at [249, 43] on link "Recurrence" at bounding box center [256, 41] width 33 height 22
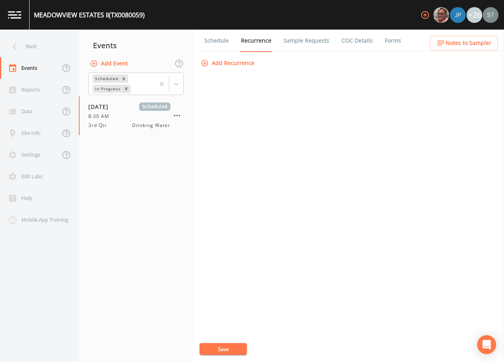
click at [212, 43] on link "Schedule" at bounding box center [216, 41] width 27 height 22
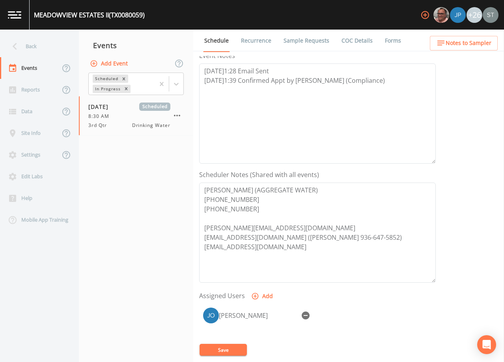
scroll to position [118, 0]
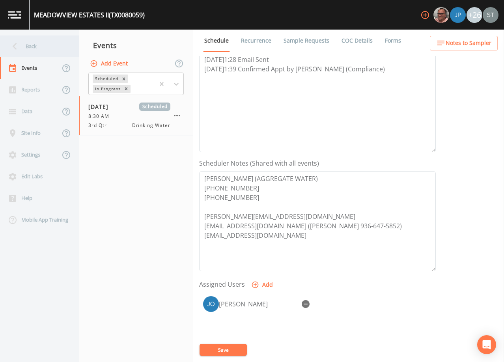
click at [35, 42] on div "Back" at bounding box center [35, 47] width 71 height 22
